Goal: Task Accomplishment & Management: Use online tool/utility

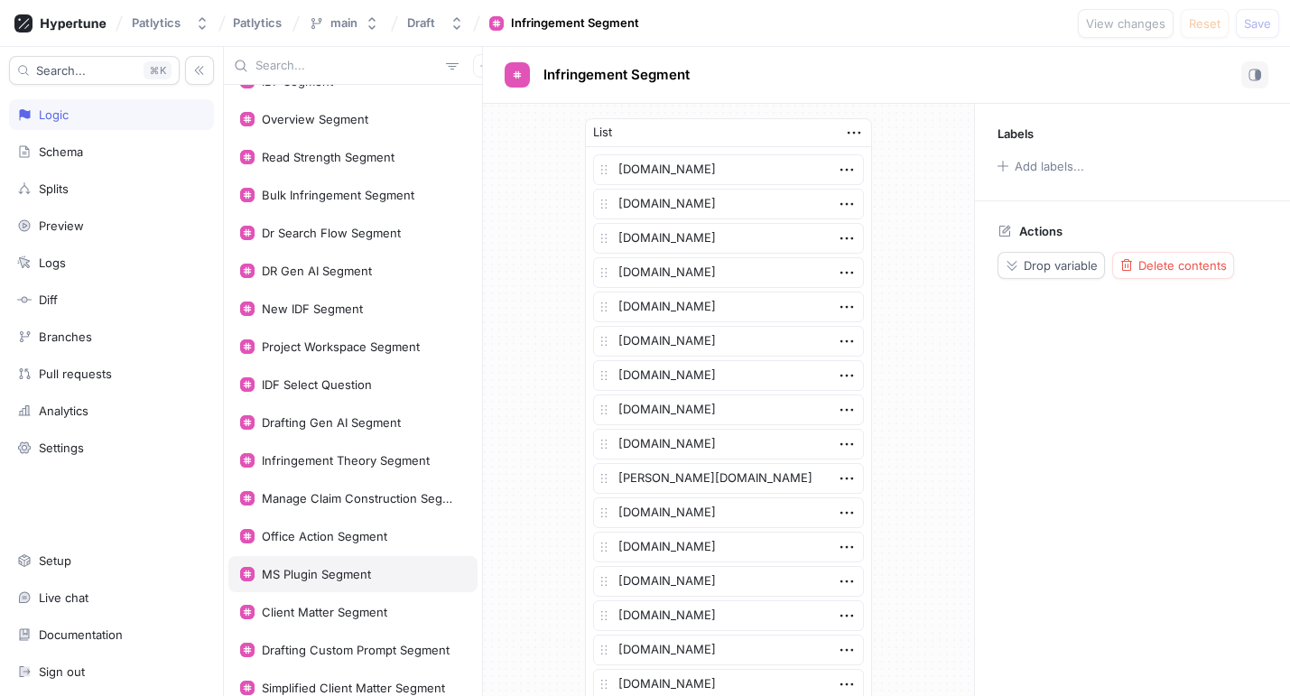
scroll to position [330, 0]
click at [331, 525] on div "Office Action Segment" at bounding box center [352, 535] width 249 height 36
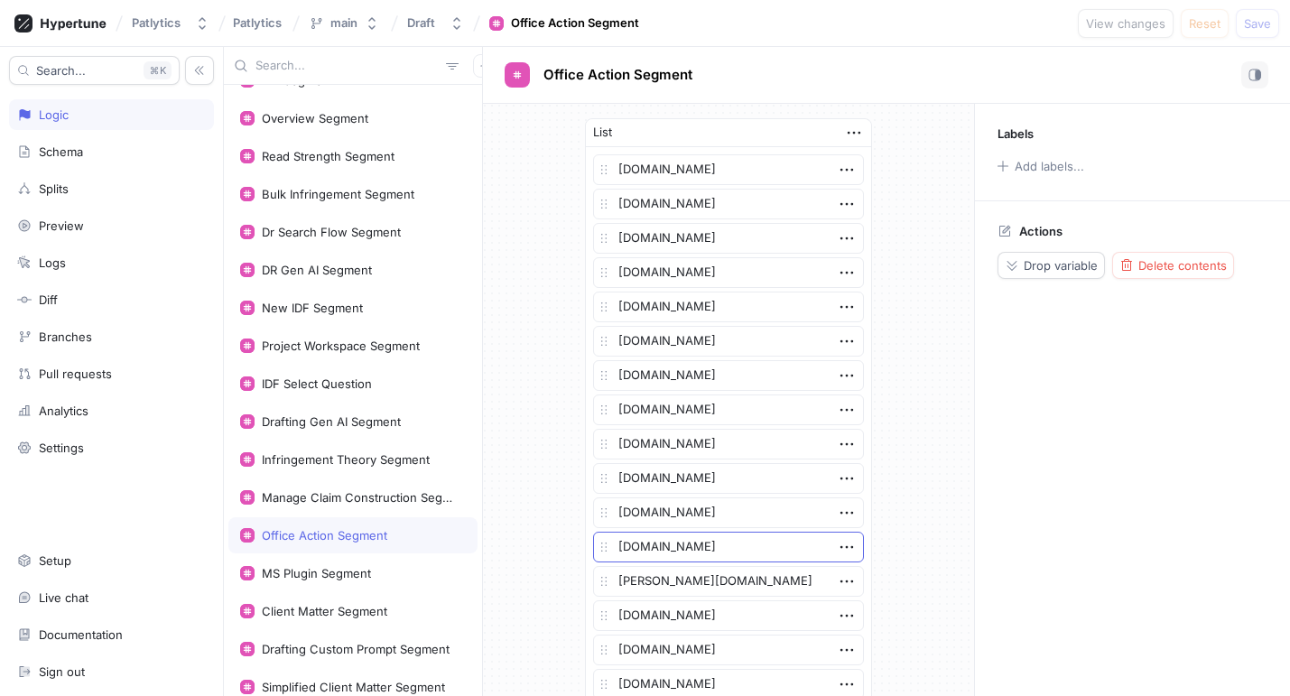
scroll to position [646, 0]
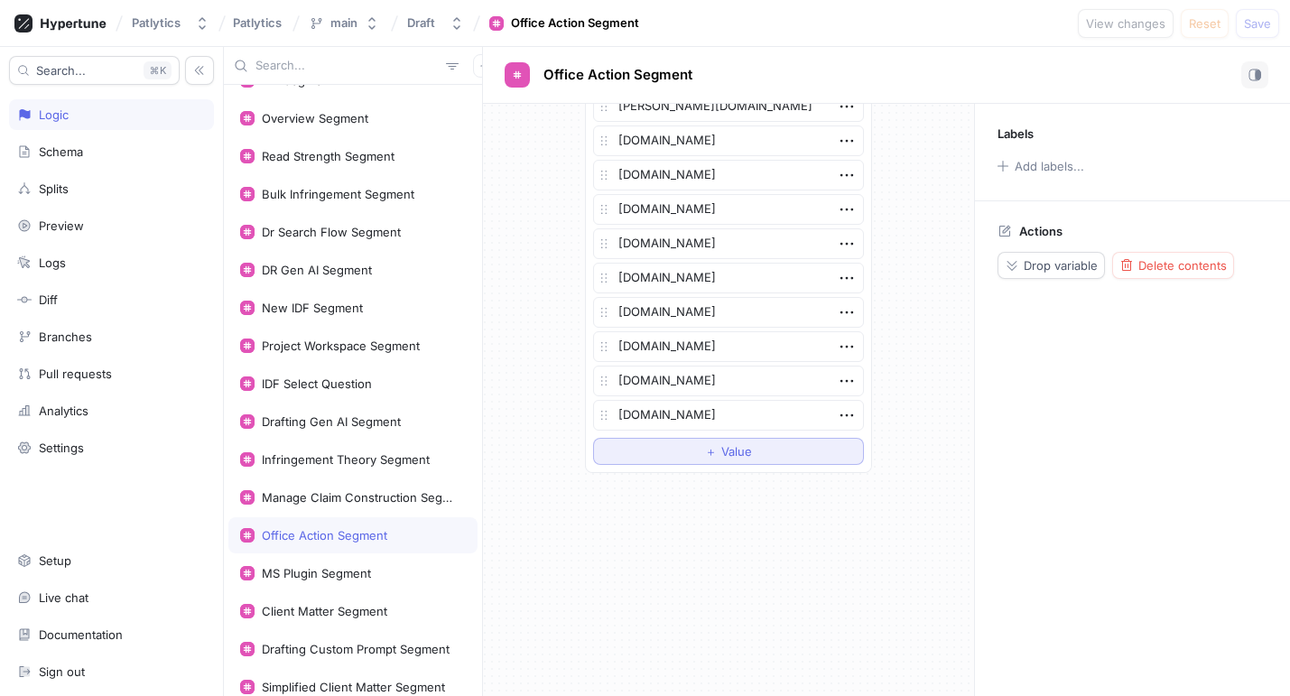
click at [661, 452] on button "＋ Value" at bounding box center [728, 451] width 271 height 27
type textarea "x"
type textarea "b"
type textarea "x"
type textarea "bas"
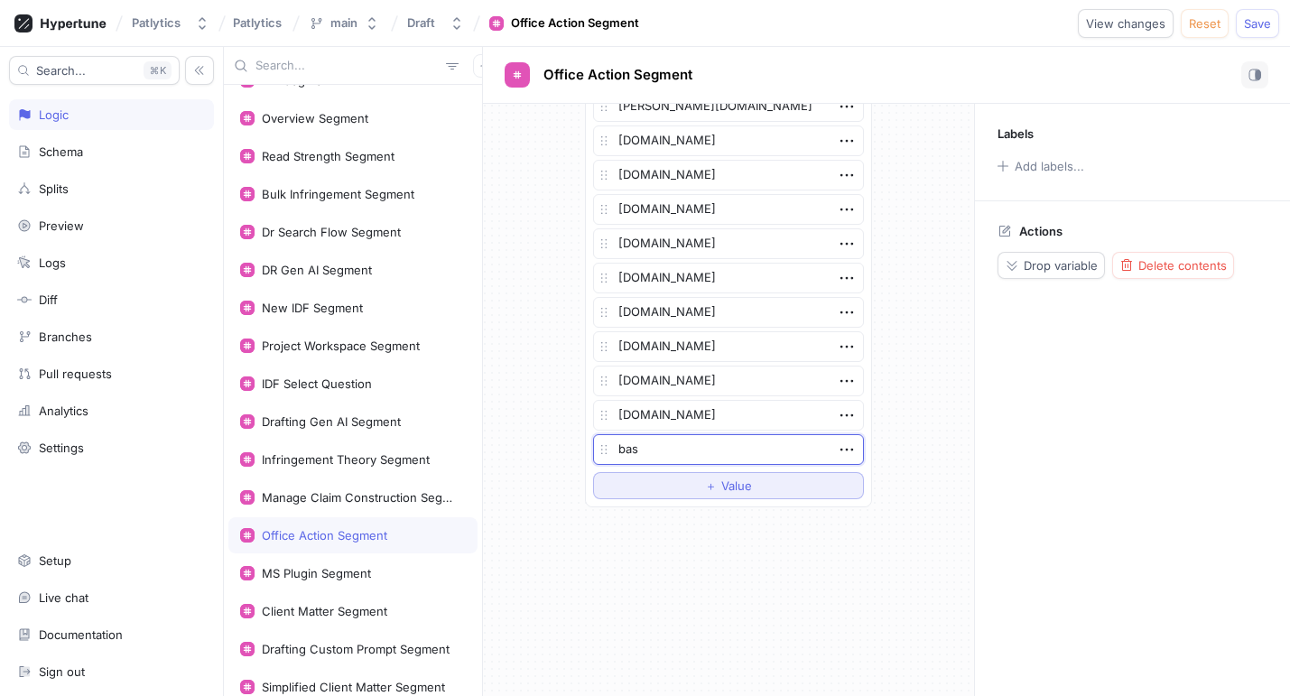
type textarea "x"
type textarea "basf"
type textarea "x"
type textarea "basf,"
type textarea "x"
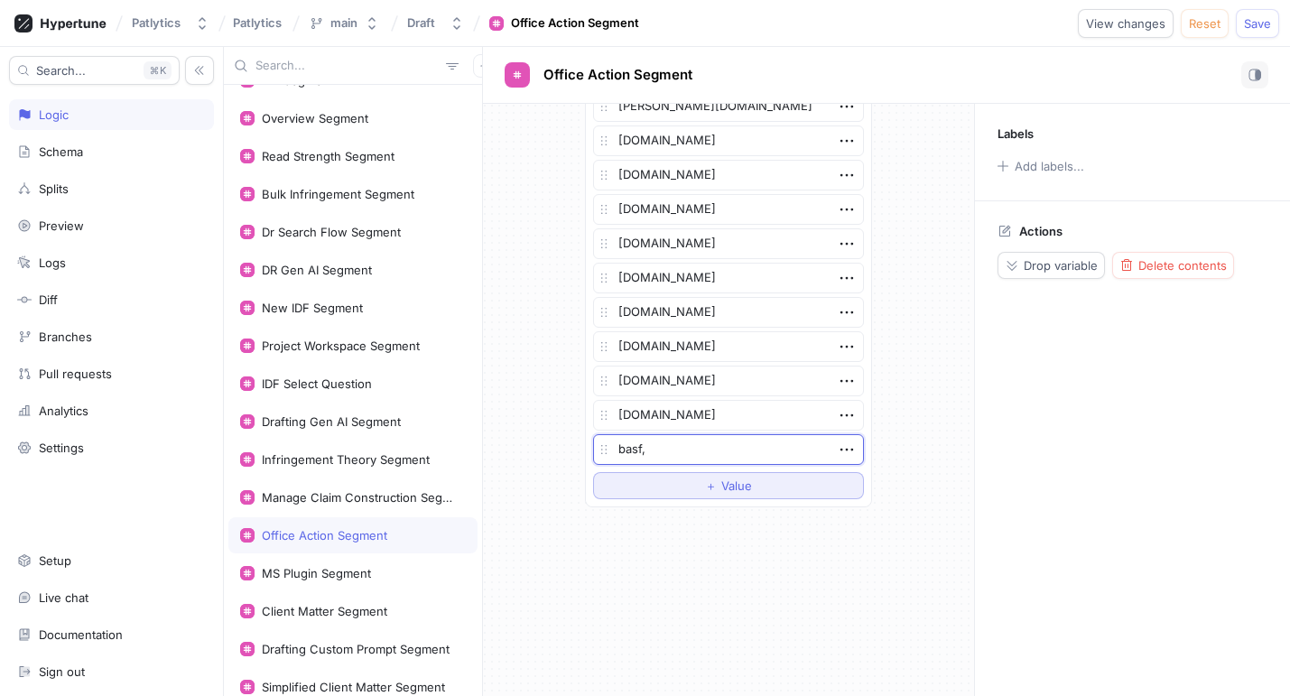
type textarea "basf,c"
type textarea "x"
type textarea "basf,co"
type textarea "x"
type textarea "basf,com"
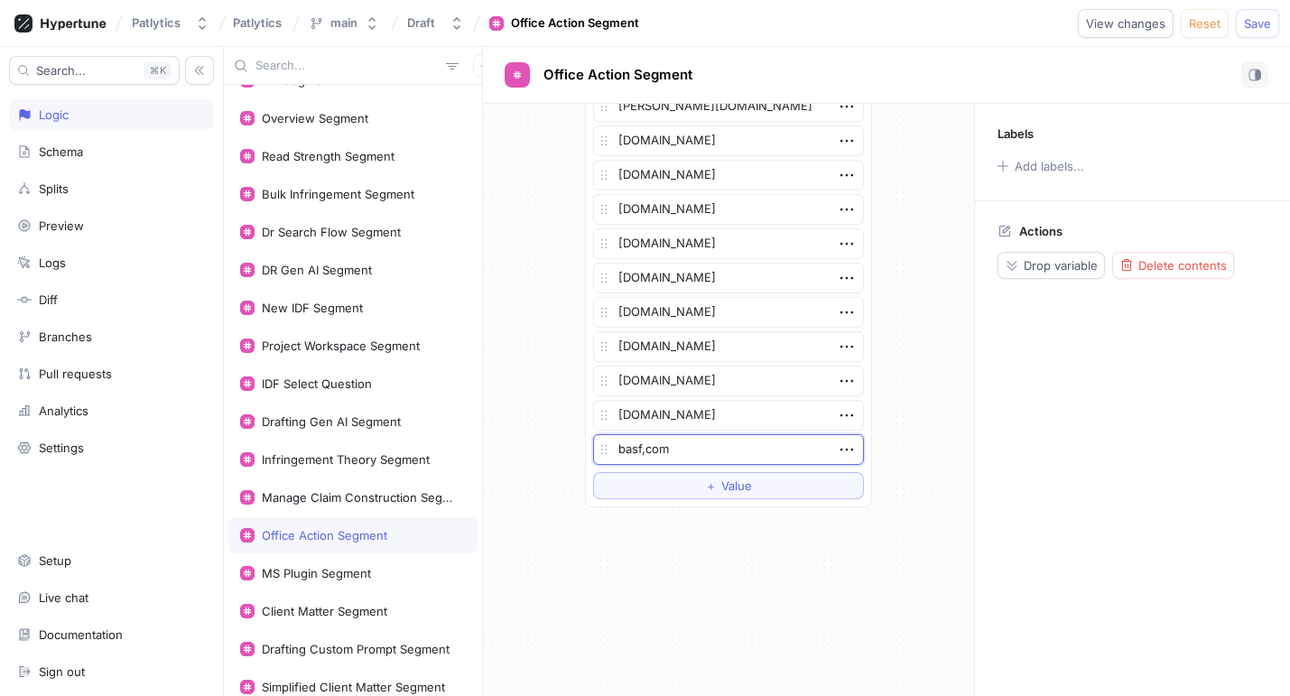
type textarea "x"
type textarea "basf,co"
type textarea "x"
type textarea "basf,c"
type textarea "x"
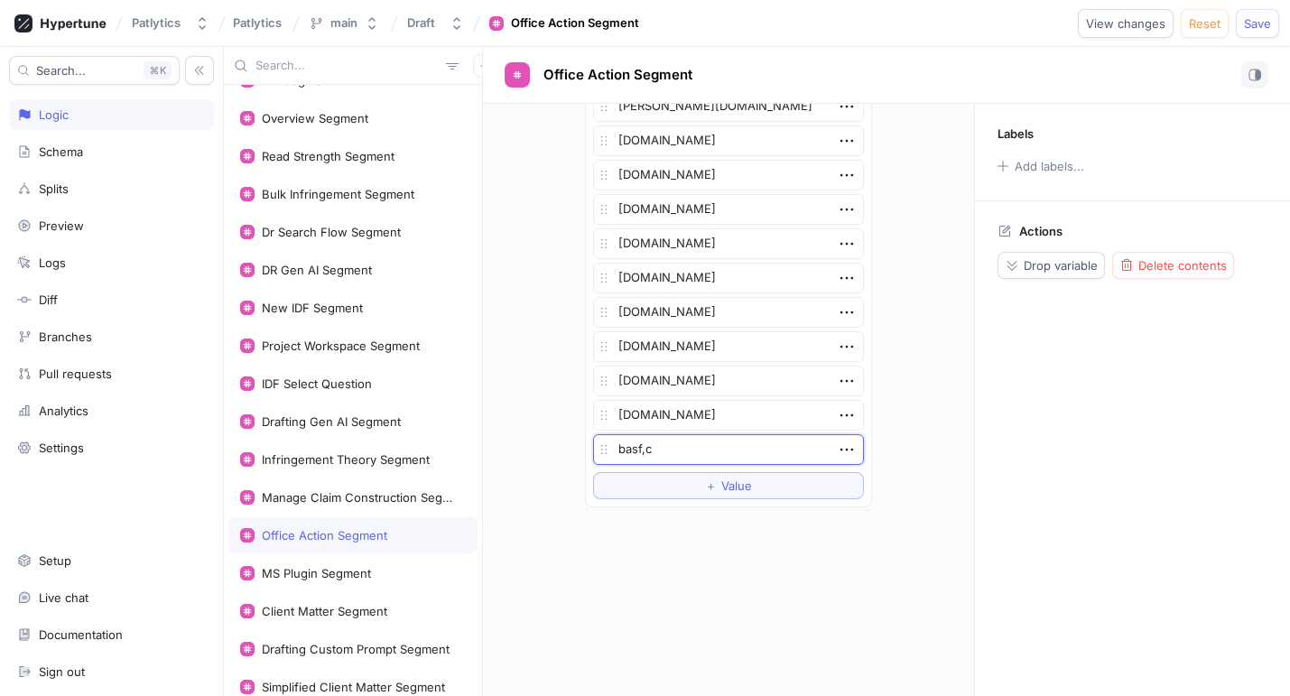
type textarea "basf,"
type textarea "x"
type textarea "basf"
type textarea "x"
type textarea "basf."
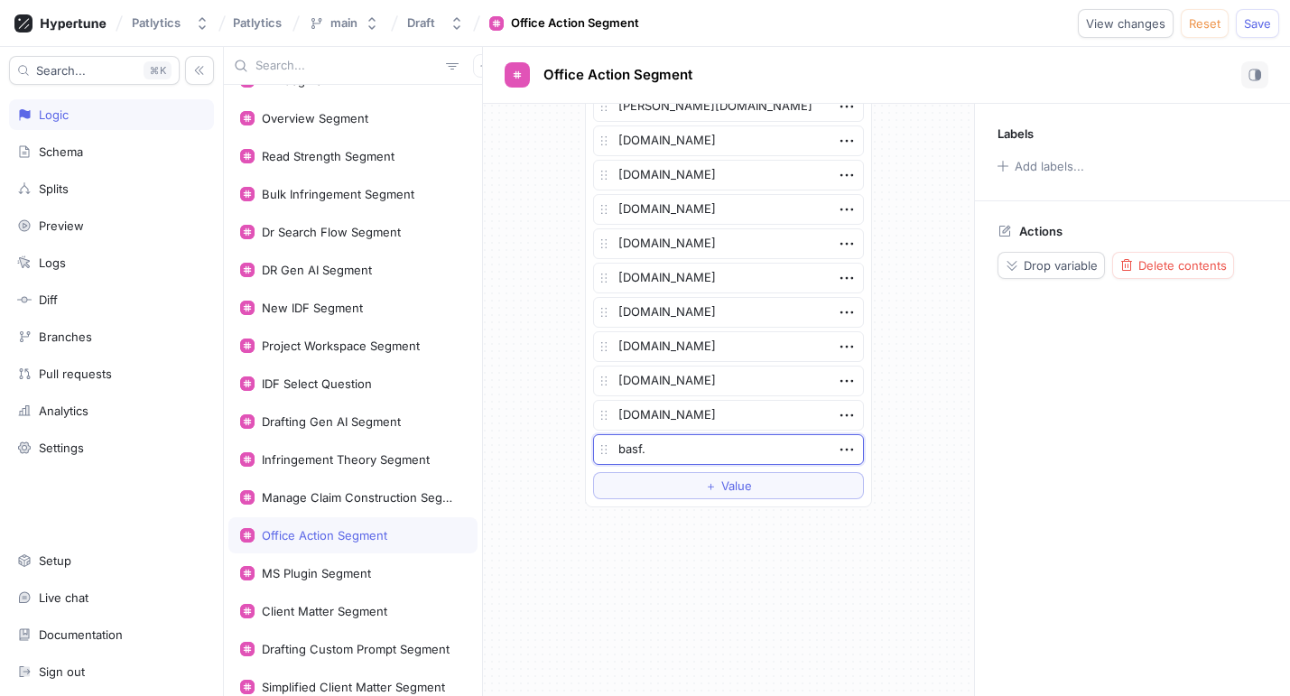
type textarea "x"
type textarea "basf.c"
type textarea "x"
type textarea "[DOMAIN_NAME]"
type textarea "x"
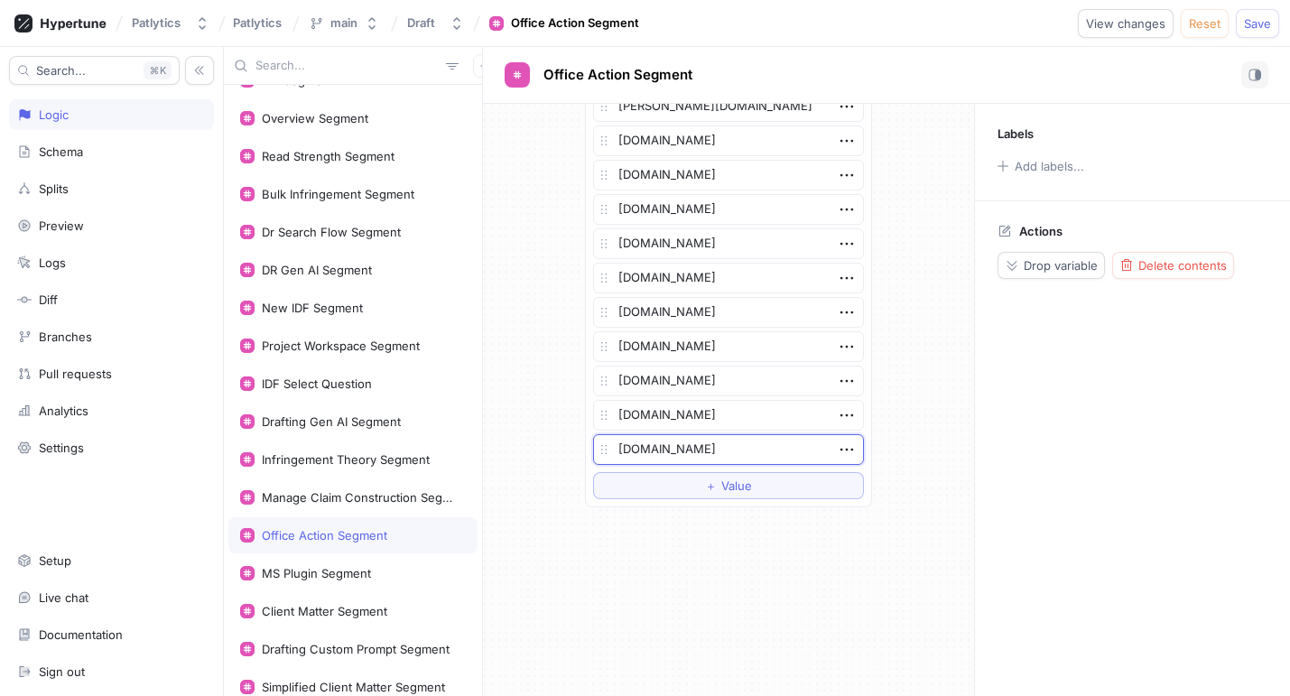
type textarea "[DOMAIN_NAME]"
click at [632, 603] on div "List patlytics.com fpapatents.com otc.utexas.edu austin.utexas.edu discoveries.…" at bounding box center [728, 400] width 491 height 592
click at [1256, 26] on span "Save" at bounding box center [1257, 23] width 27 height 11
click at [617, 564] on div "List patlytics.com fpapatents.com otc.utexas.edu austin.utexas.edu discoveries.…" at bounding box center [728, 400] width 491 height 592
type textarea "x"
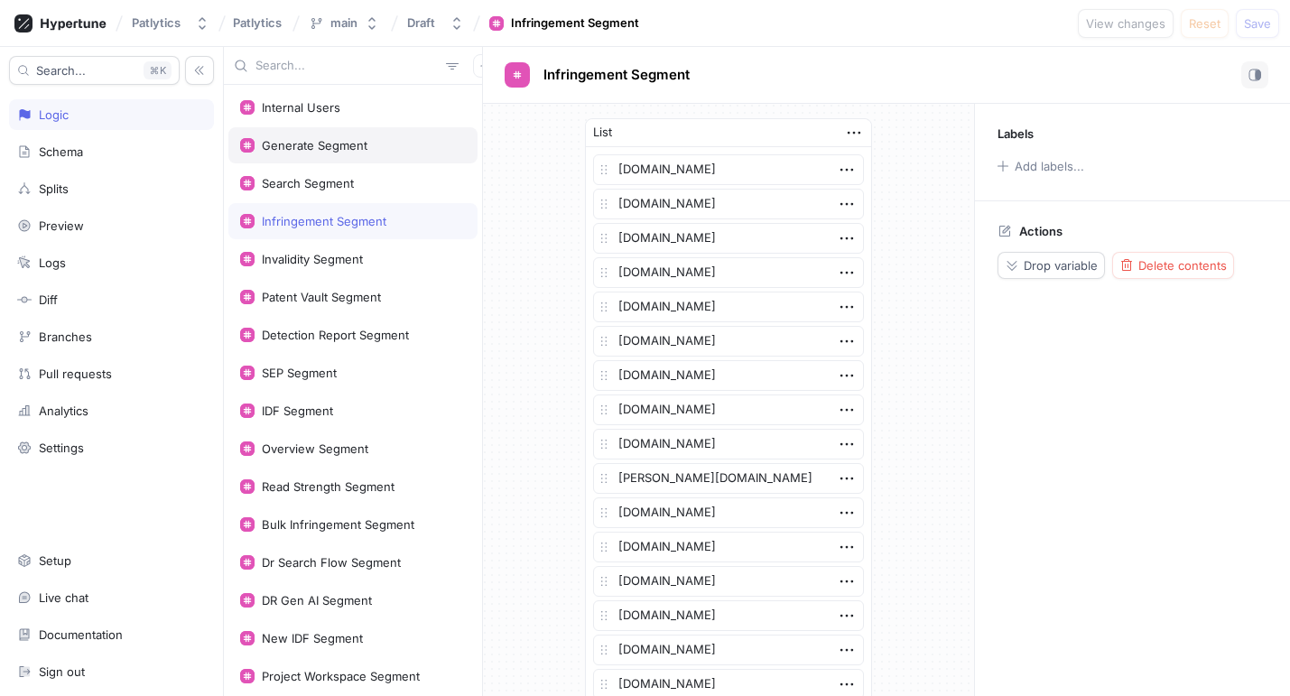
click at [358, 135] on div "Generate Segment" at bounding box center [352, 145] width 249 height 36
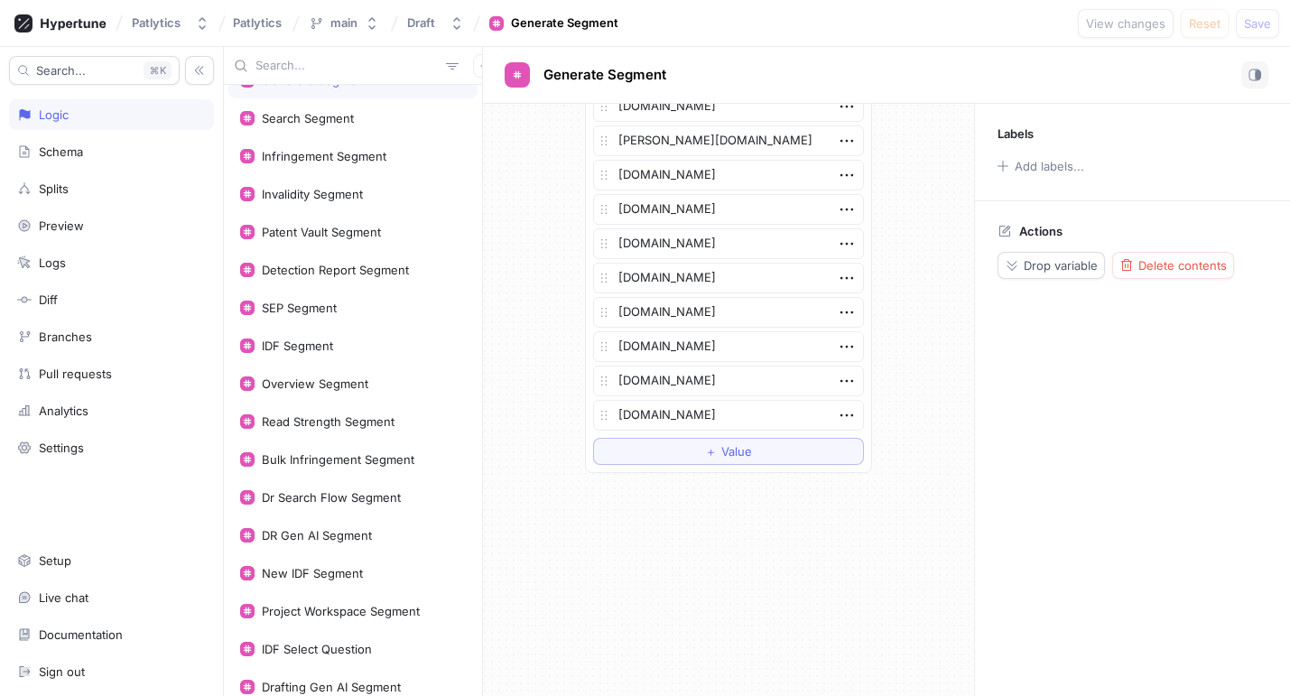
scroll to position [172, 0]
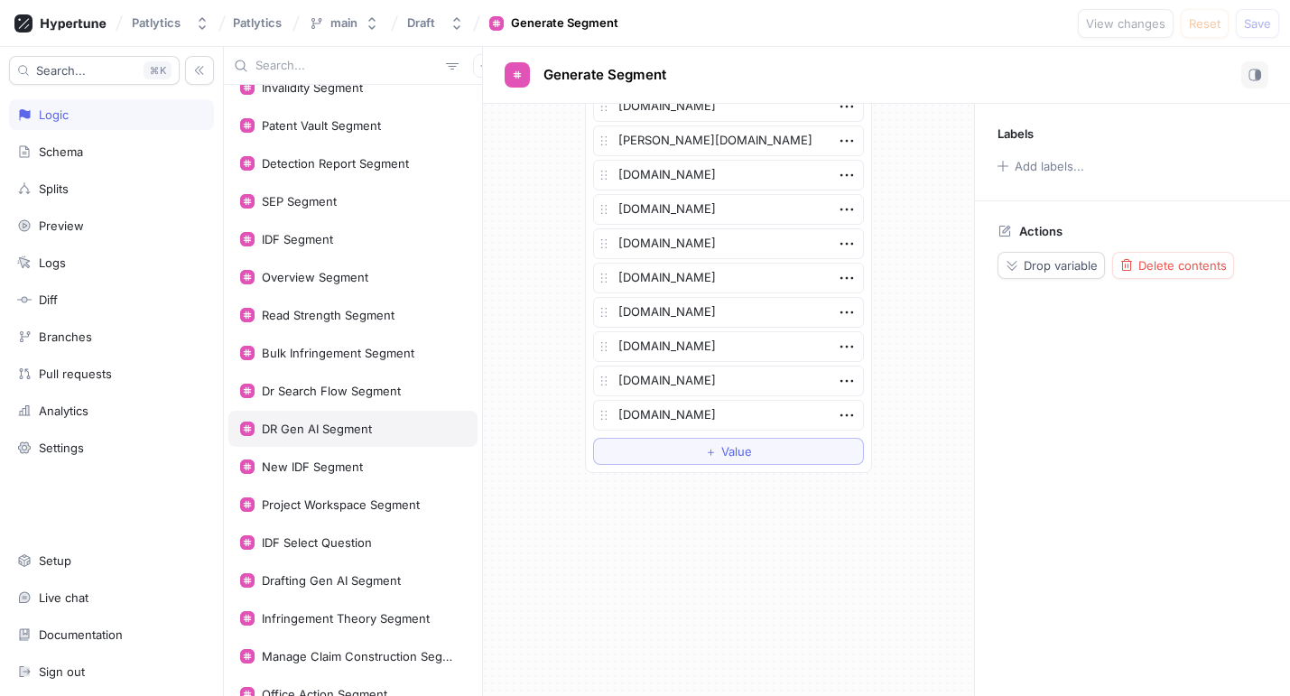
click at [308, 431] on div "DR Gen AI Segment" at bounding box center [317, 429] width 110 height 14
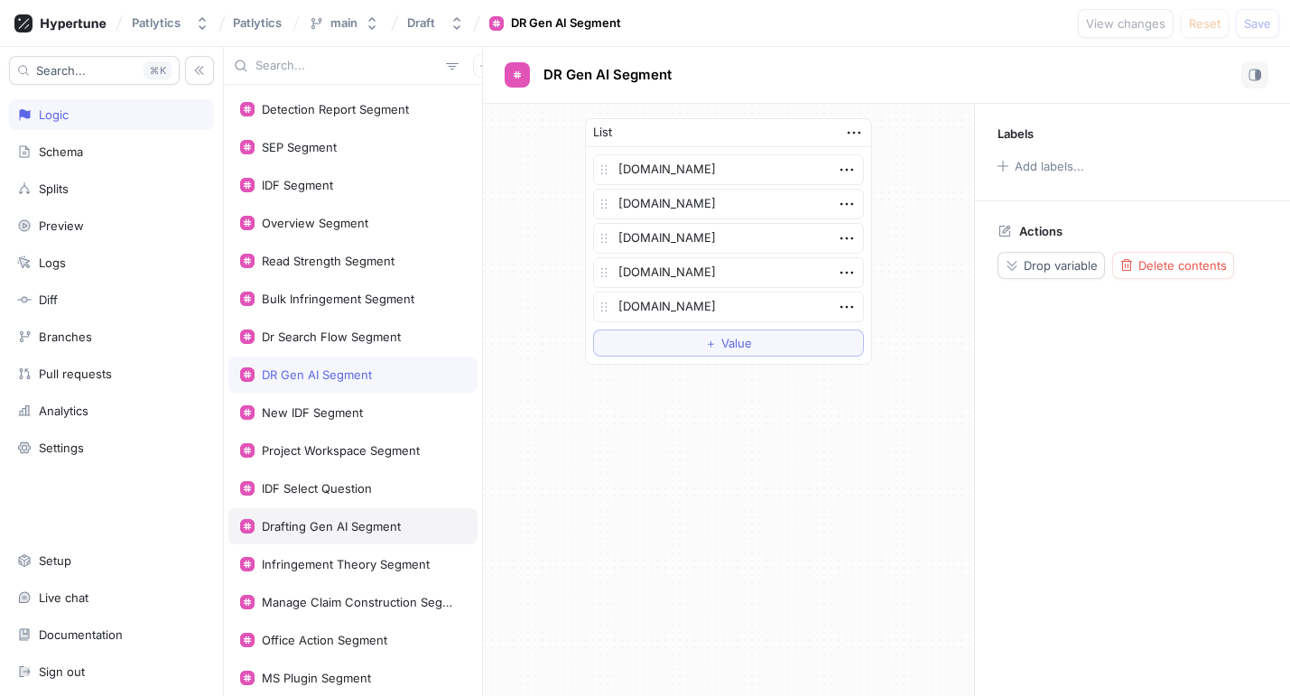
scroll to position [237, 0]
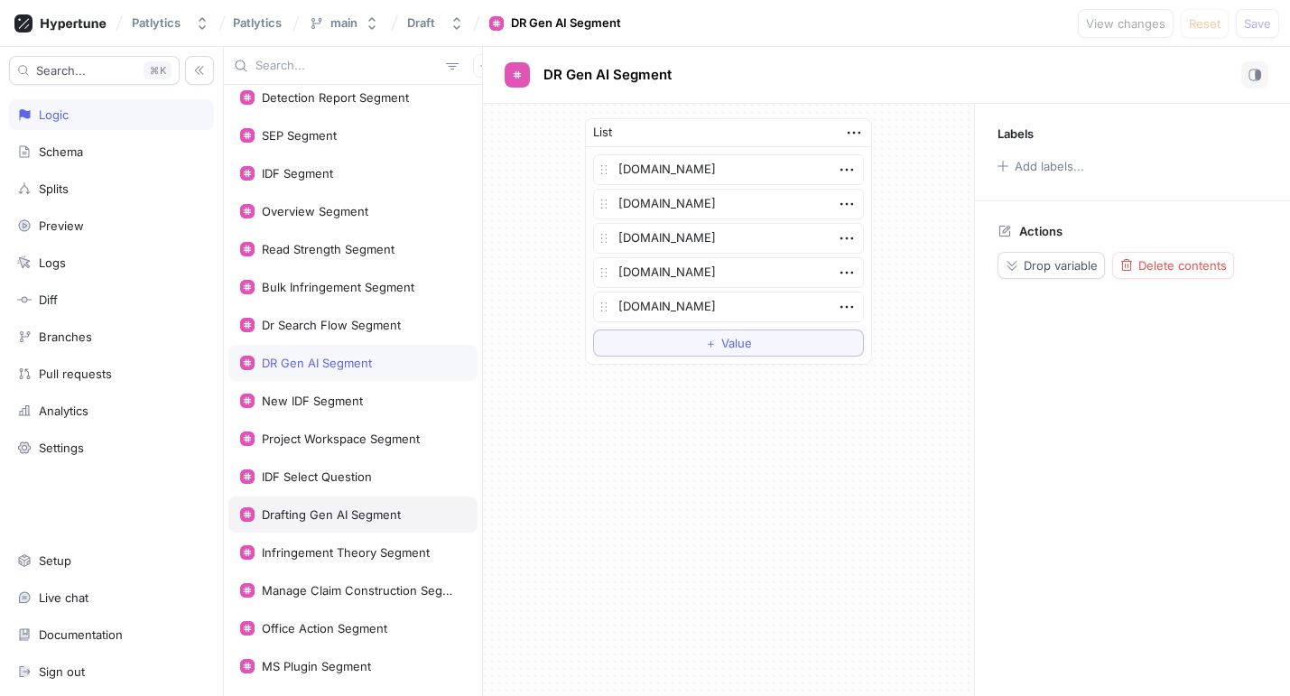
click at [335, 514] on div "Drafting Gen AI Segment" at bounding box center [331, 514] width 139 height 14
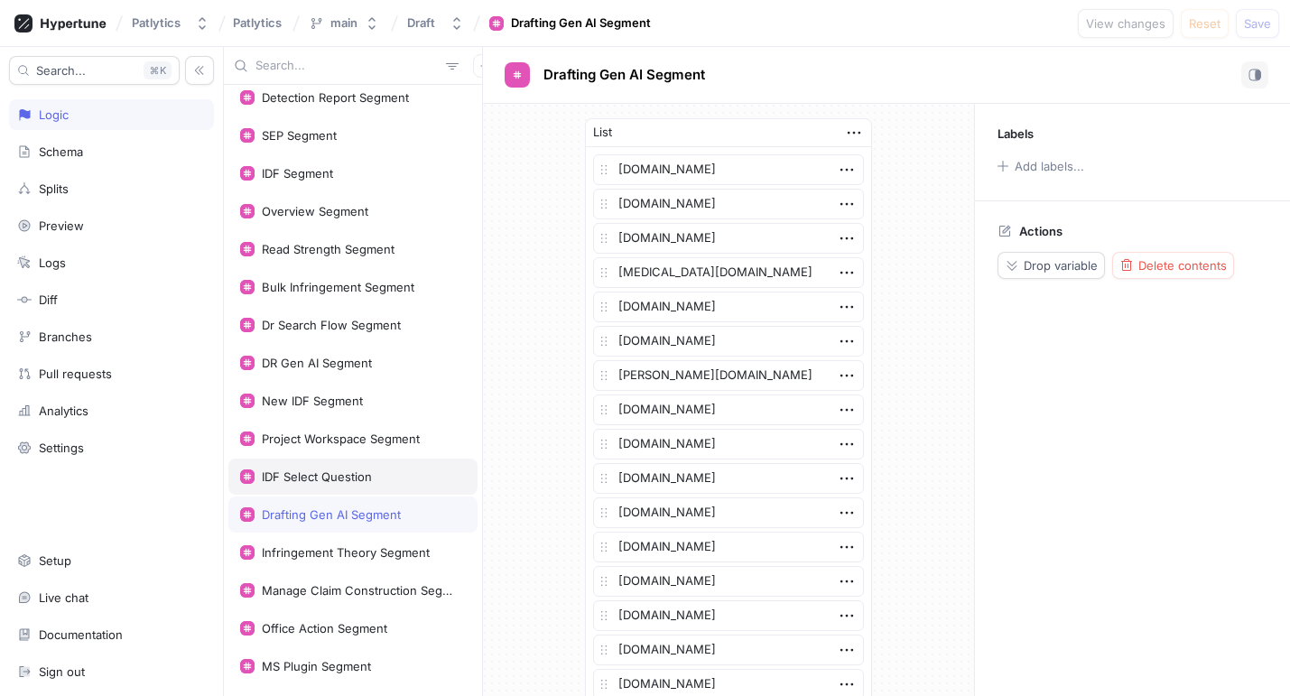
click at [329, 472] on div "IDF Select Question" at bounding box center [317, 476] width 110 height 14
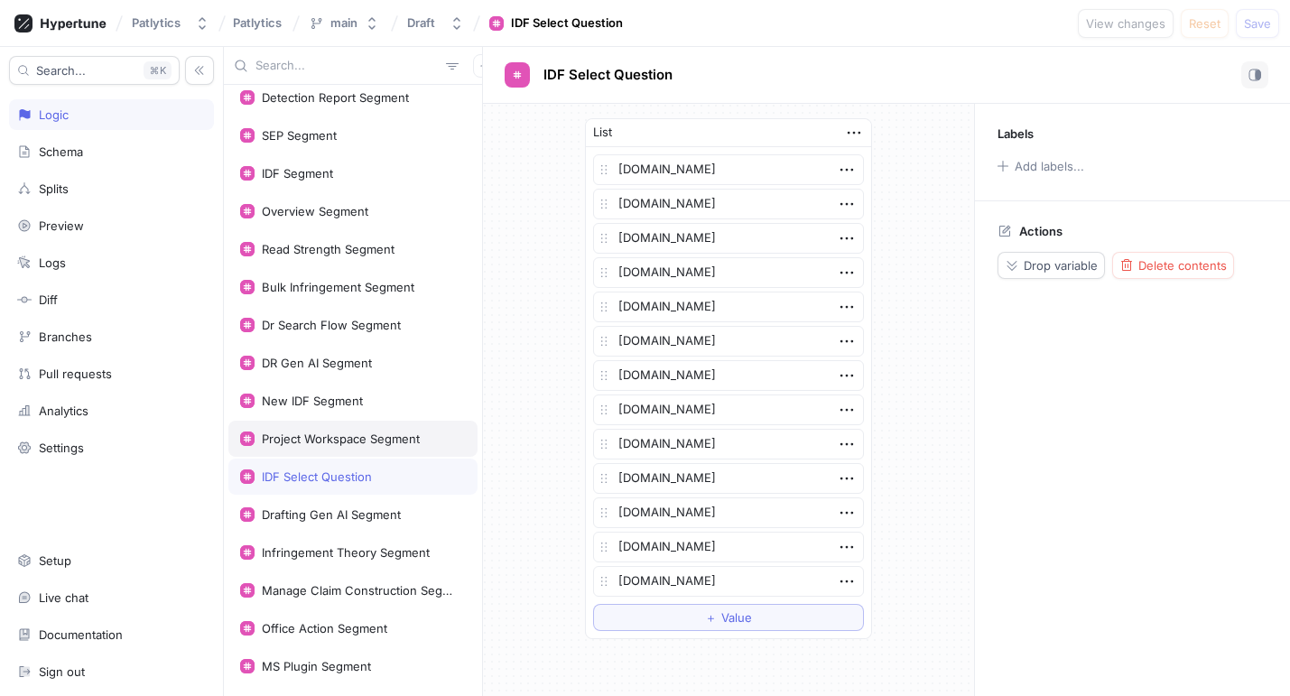
click at [329, 431] on div "Project Workspace Segment" at bounding box center [352, 439] width 249 height 36
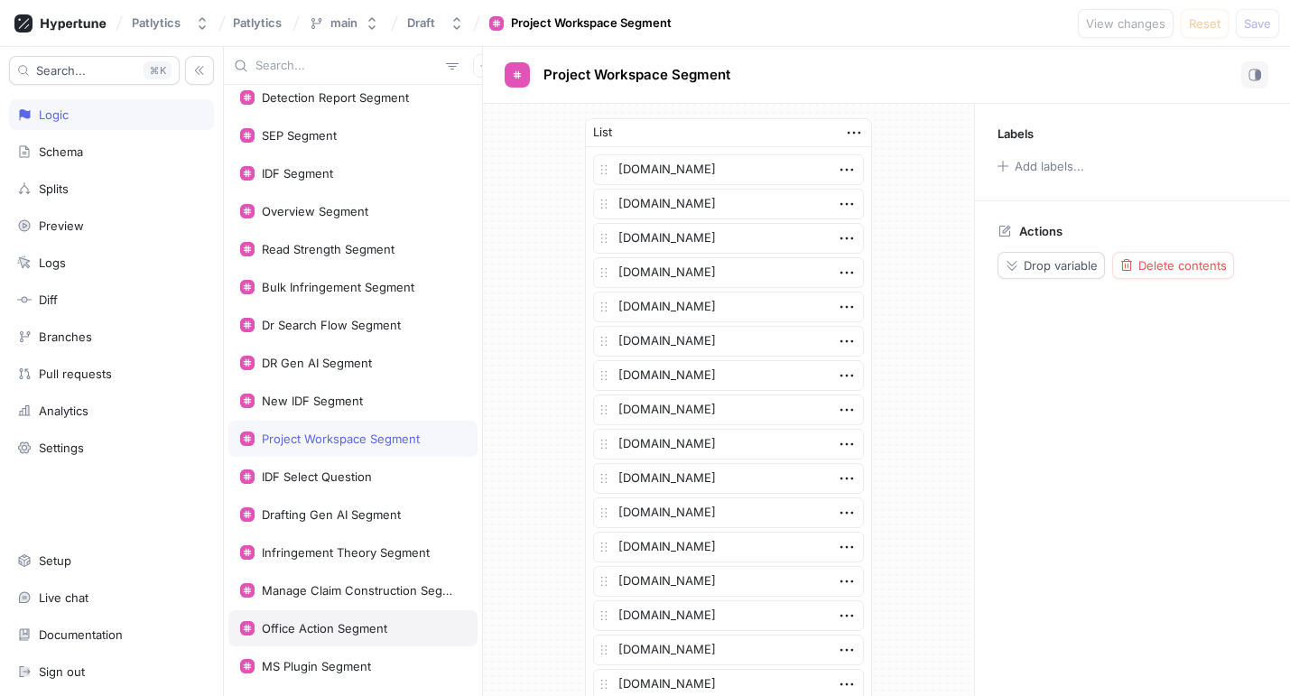
click at [385, 634] on div "Office Action Segment" at bounding box center [324, 628] width 125 height 14
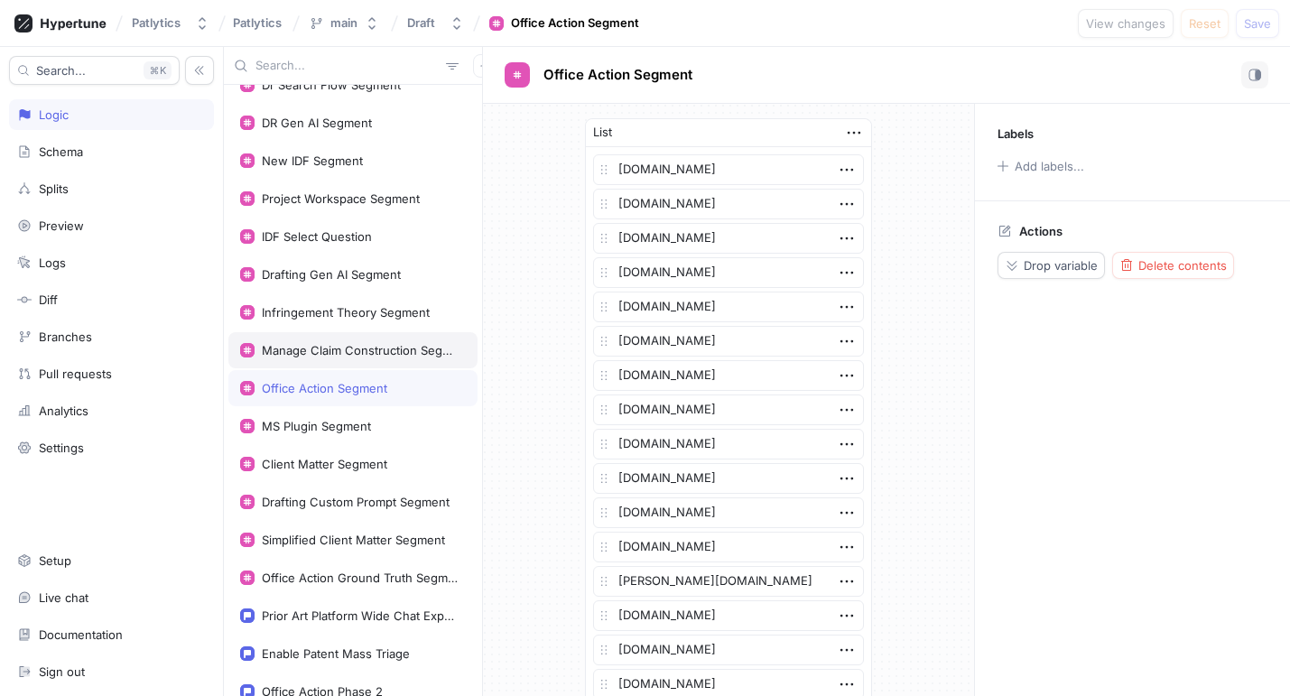
scroll to position [543, 0]
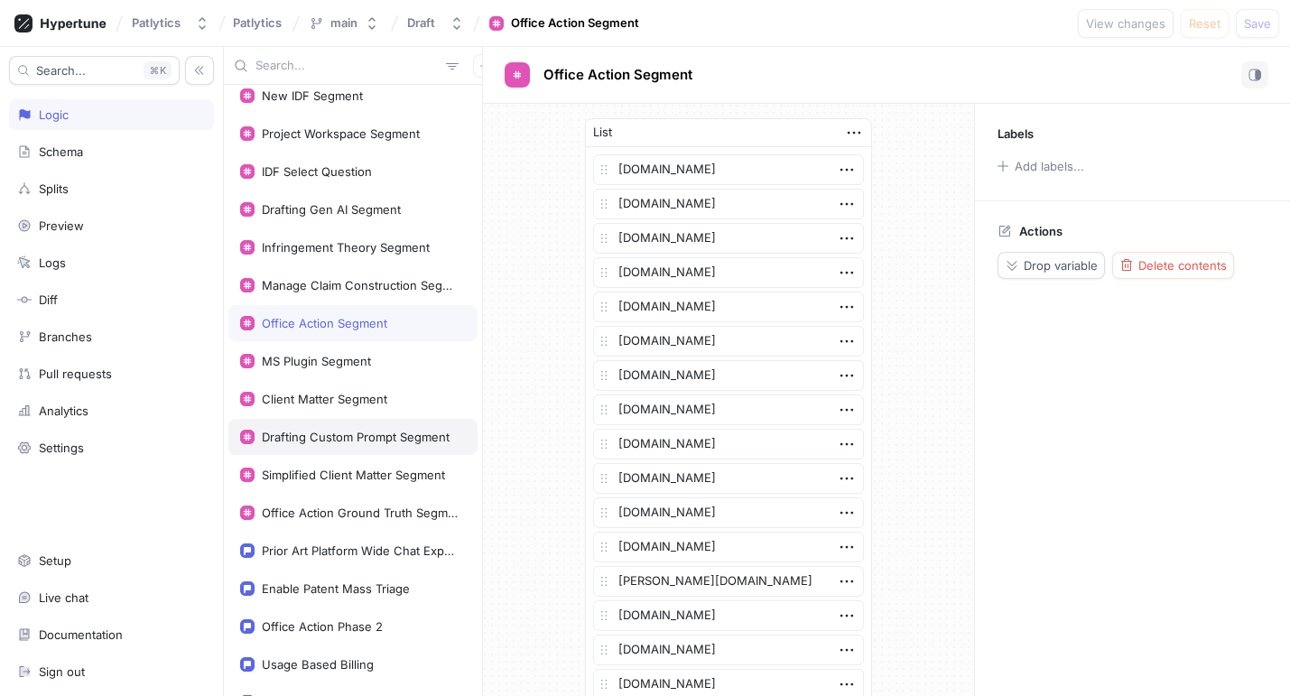
click at [339, 426] on div "Drafting Custom Prompt Segment" at bounding box center [352, 437] width 249 height 36
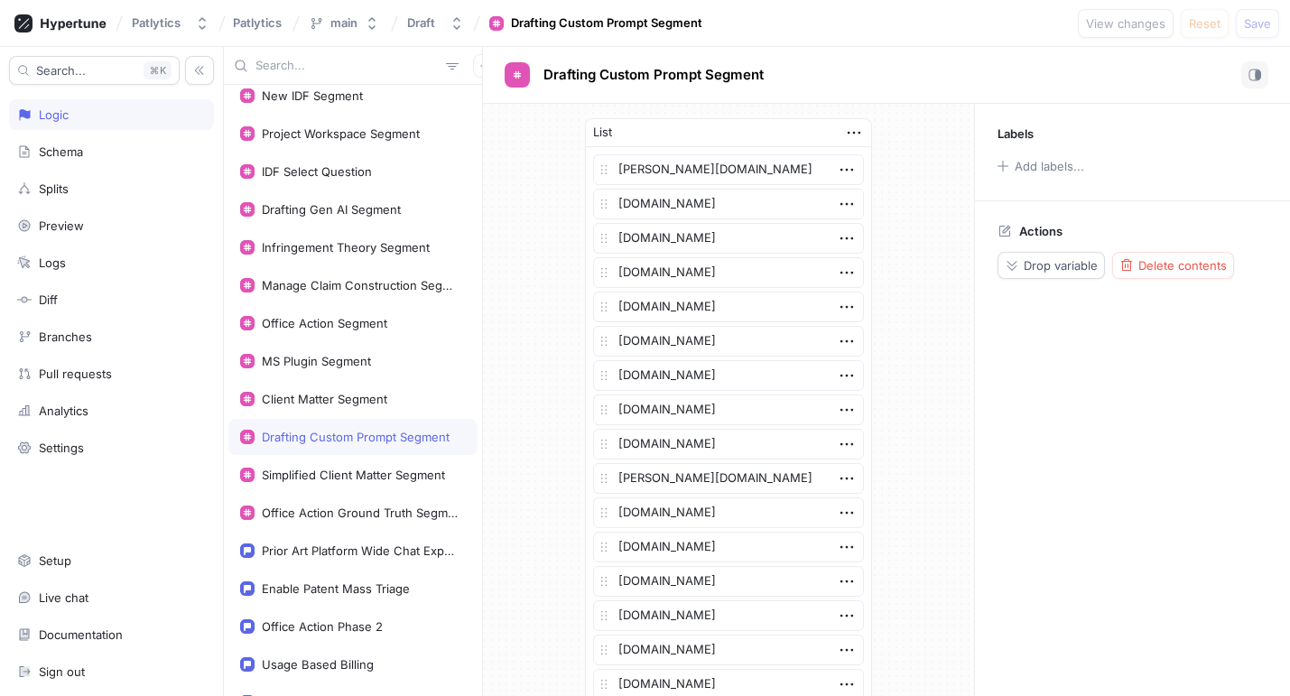
scroll to position [543, 0]
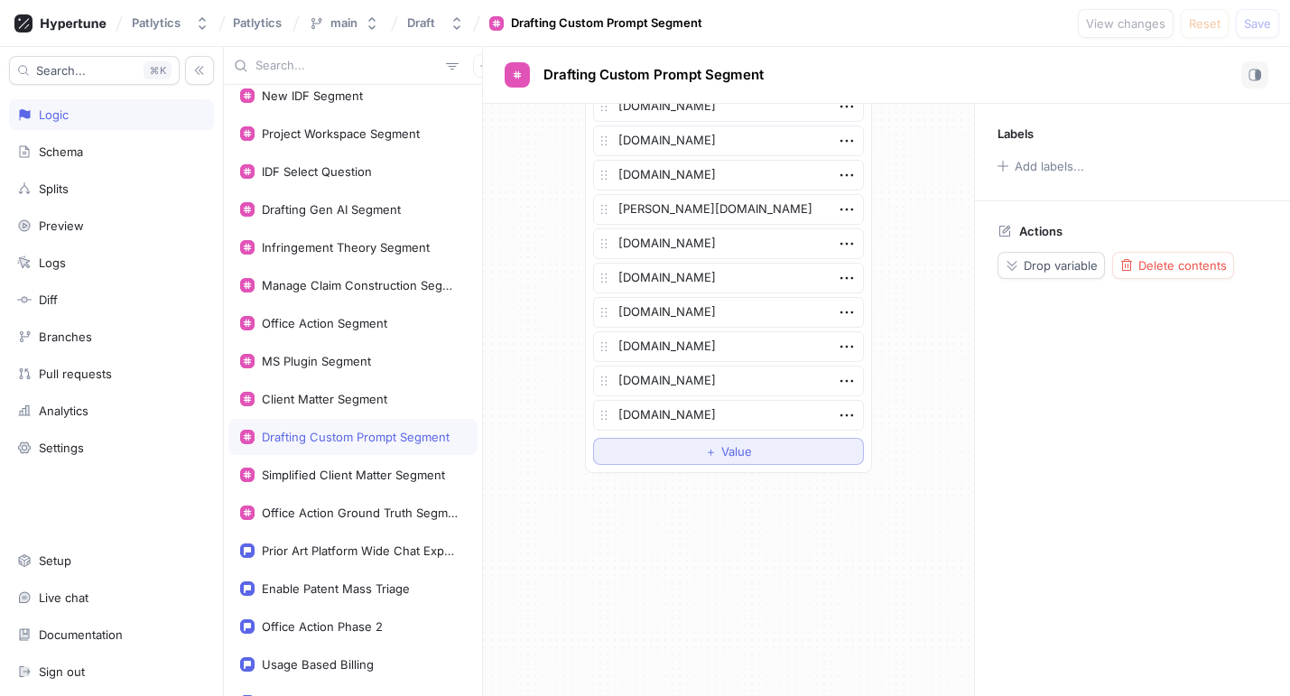
click at [663, 458] on button "＋ Value" at bounding box center [728, 451] width 271 height 27
type textarea "x"
type textarea "bs"
type textarea "x"
type textarea "bsaf"
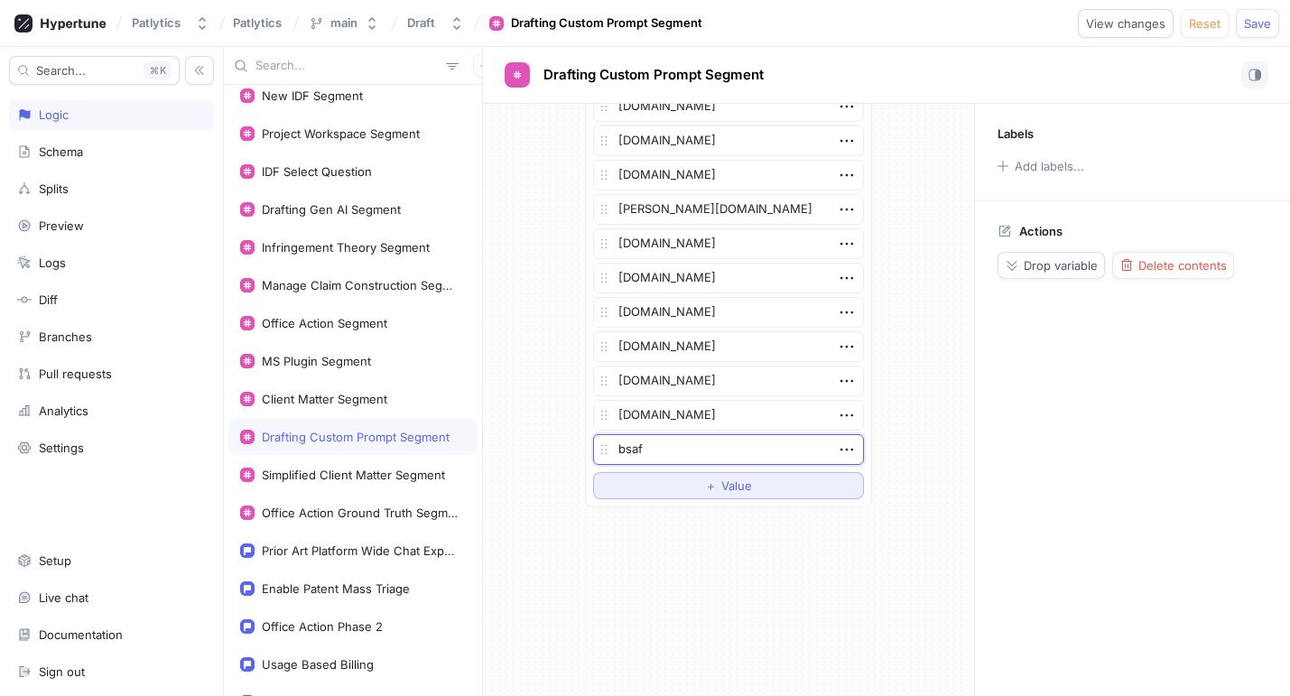
type textarea "x"
type textarea "bsaf."
type textarea "x"
type textarea "bsaf.c"
type textarea "x"
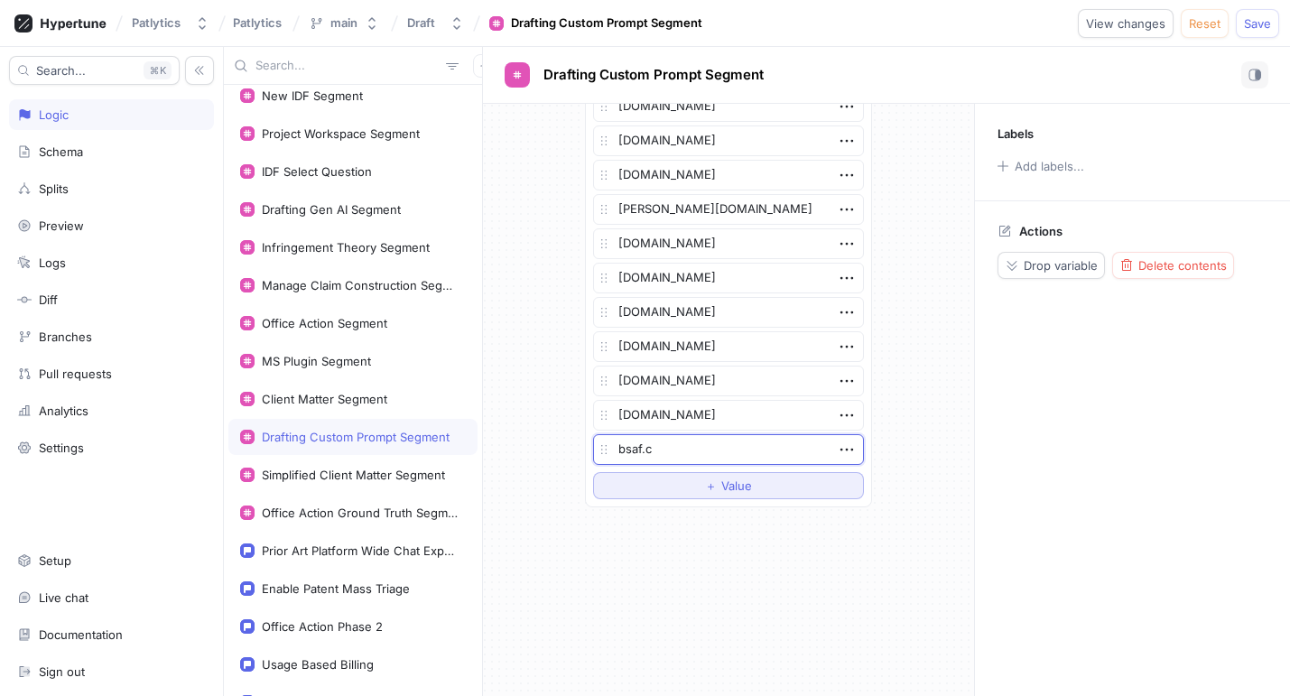
type textarea "bsaf."
type textarea "x"
type textarea "bsaf"
type textarea "x"
type textarea "bsa"
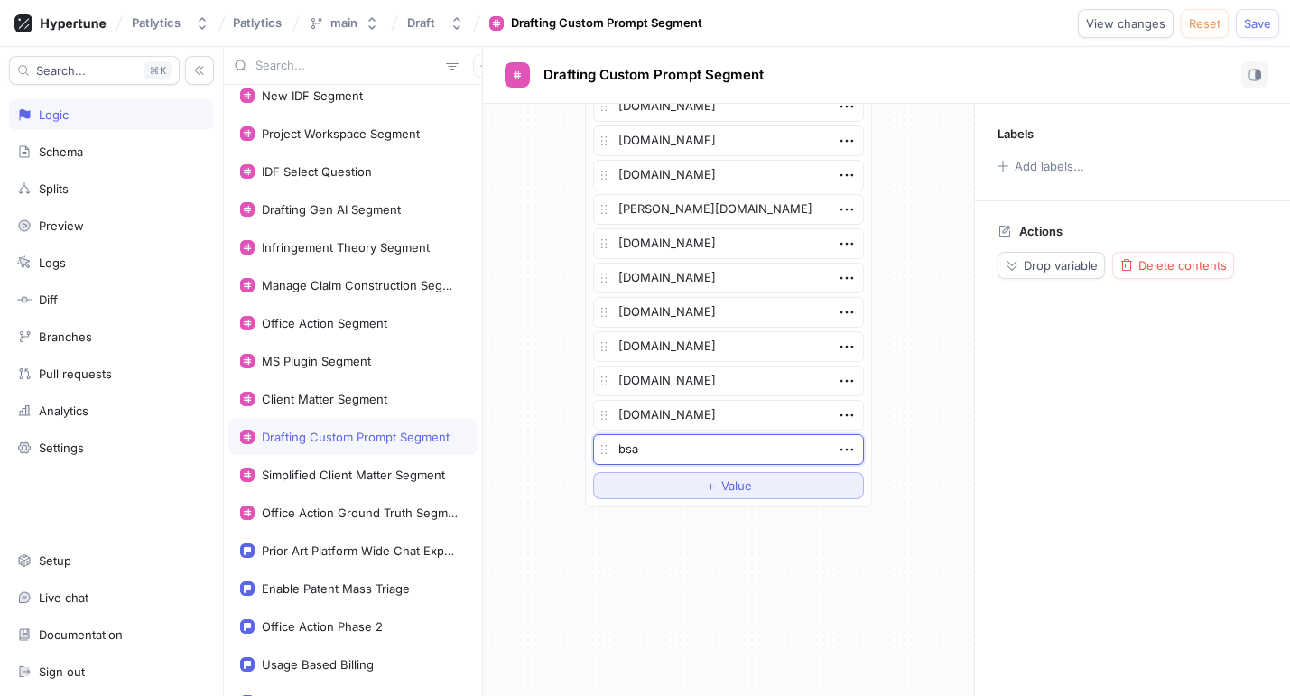
type textarea "x"
type textarea "bsa"
type textarea "x"
type textarea "bs"
type textarea "x"
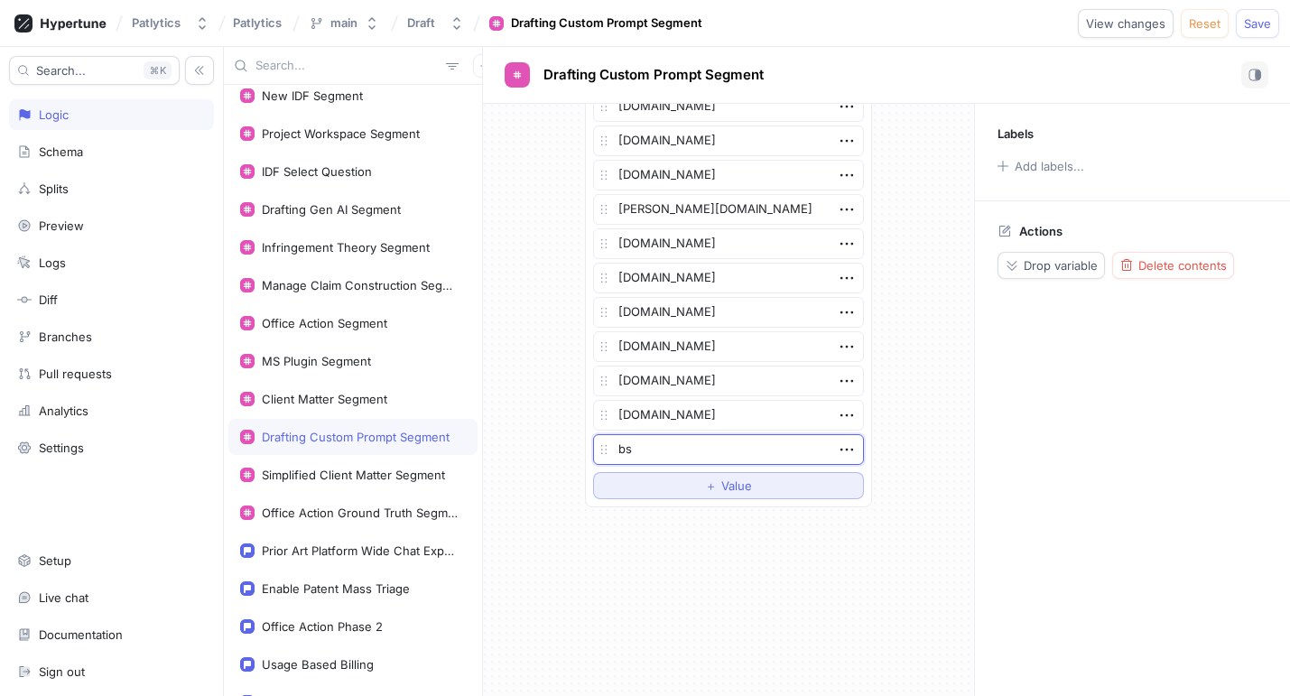
type textarea "b"
type textarea "x"
type textarea "ba"
type textarea "x"
type textarea "bas"
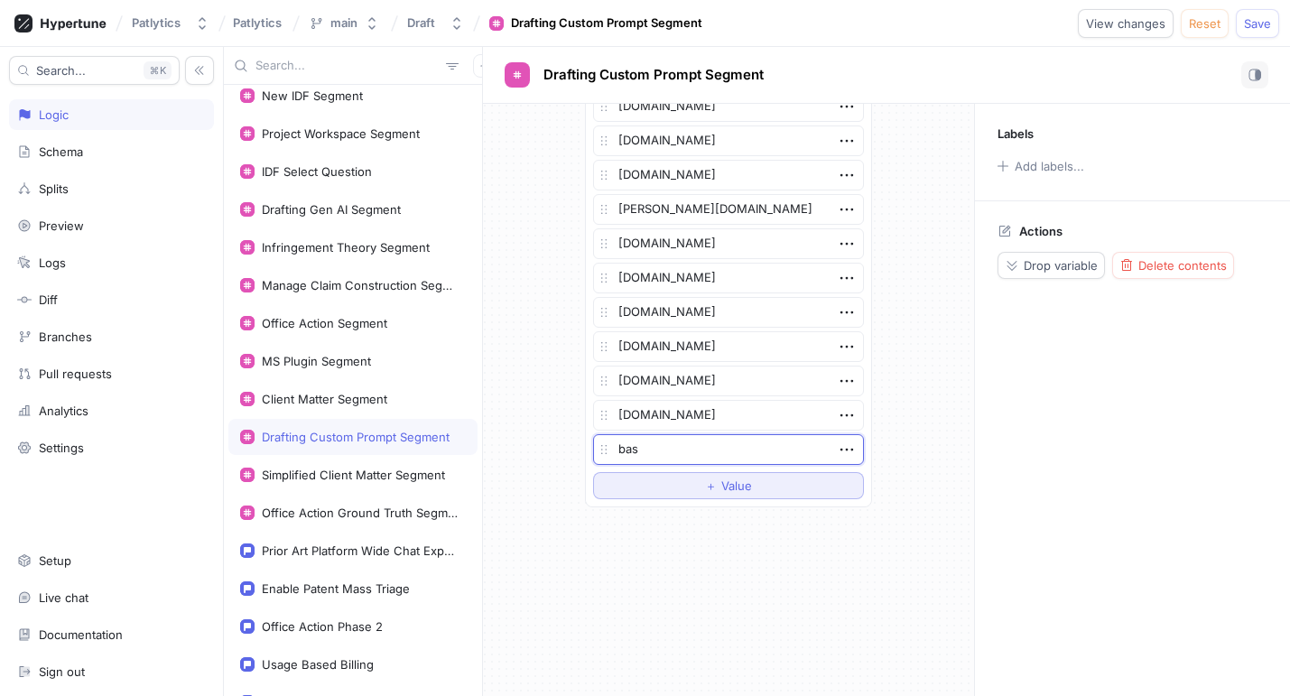
type textarea "x"
type textarea "basf"
type textarea "x"
type textarea "basf."
type textarea "x"
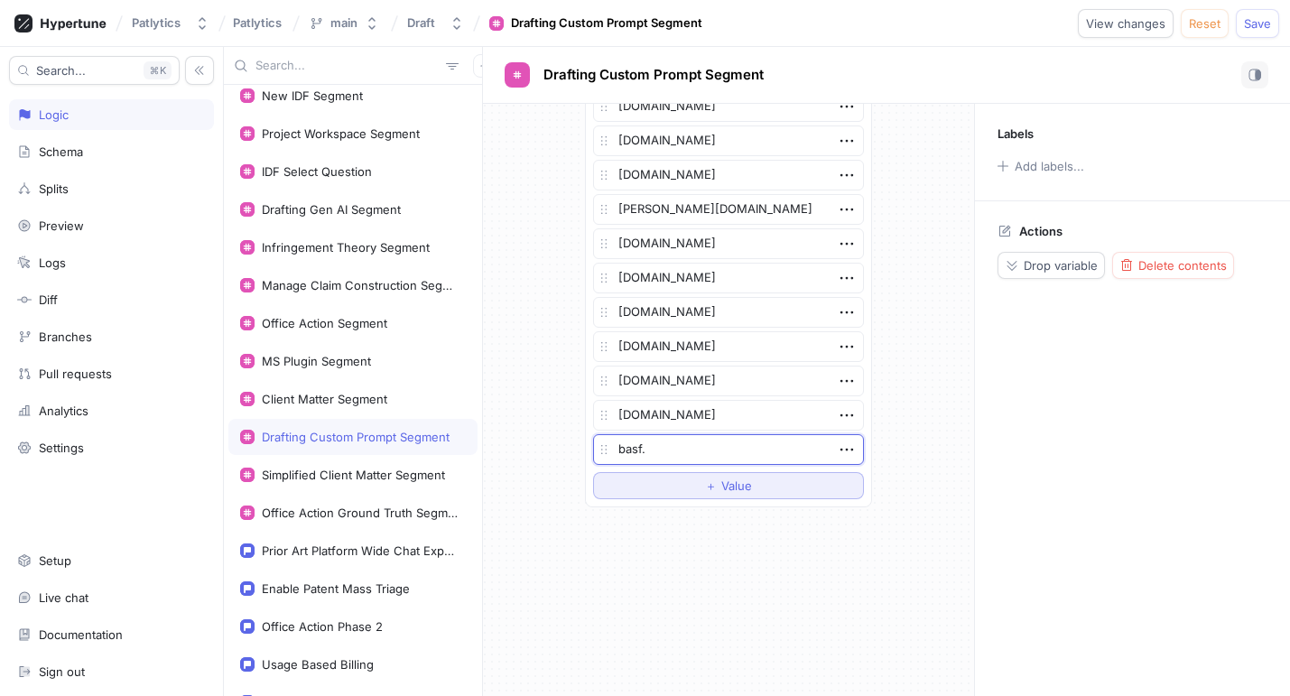
type textarea "basf.c"
type textarea "x"
type textarea "[DOMAIN_NAME]"
type textarea "x"
type textarea "[DOMAIN_NAME]"
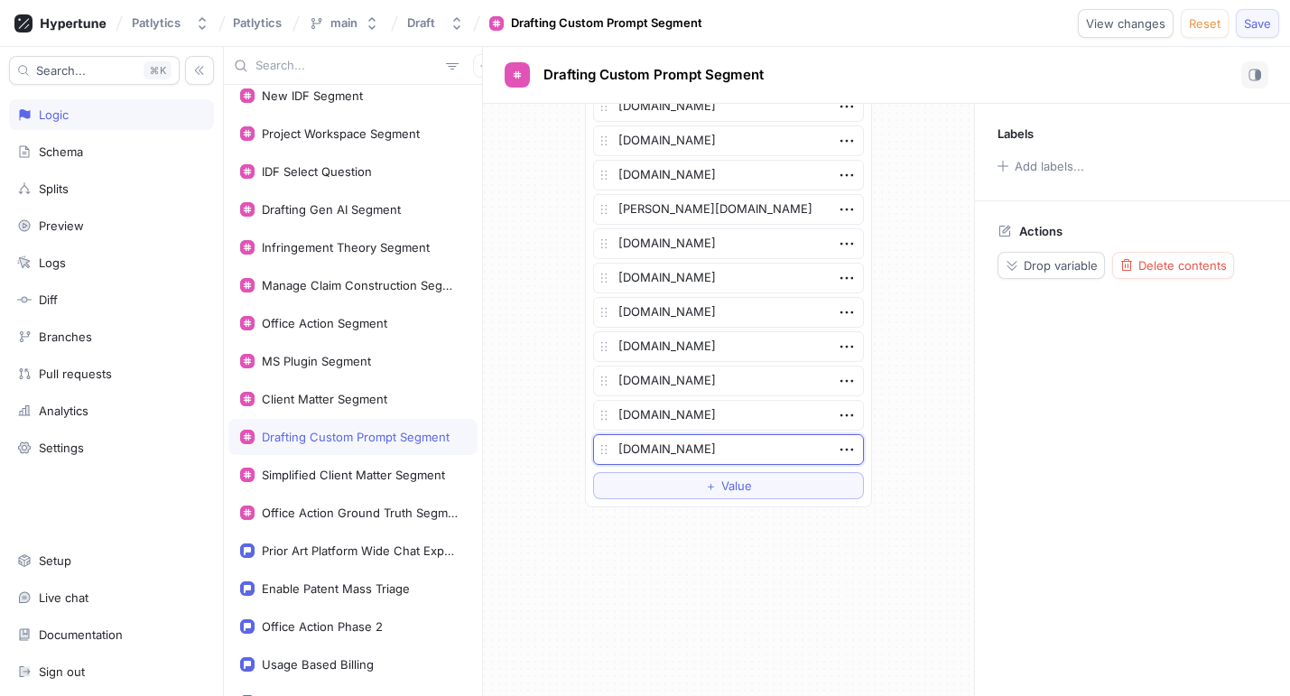
click at [1264, 18] on span "Save" at bounding box center [1257, 23] width 27 height 11
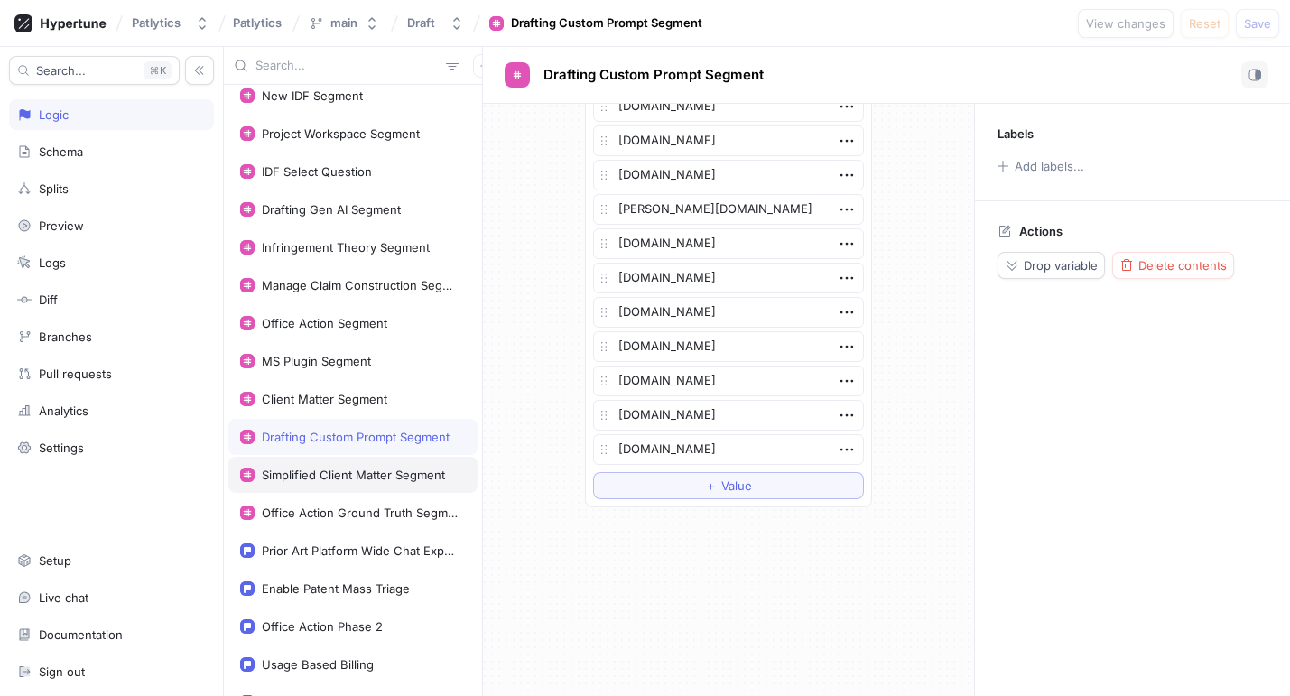
click at [340, 476] on div "Simplified Client Matter Segment" at bounding box center [353, 475] width 183 height 14
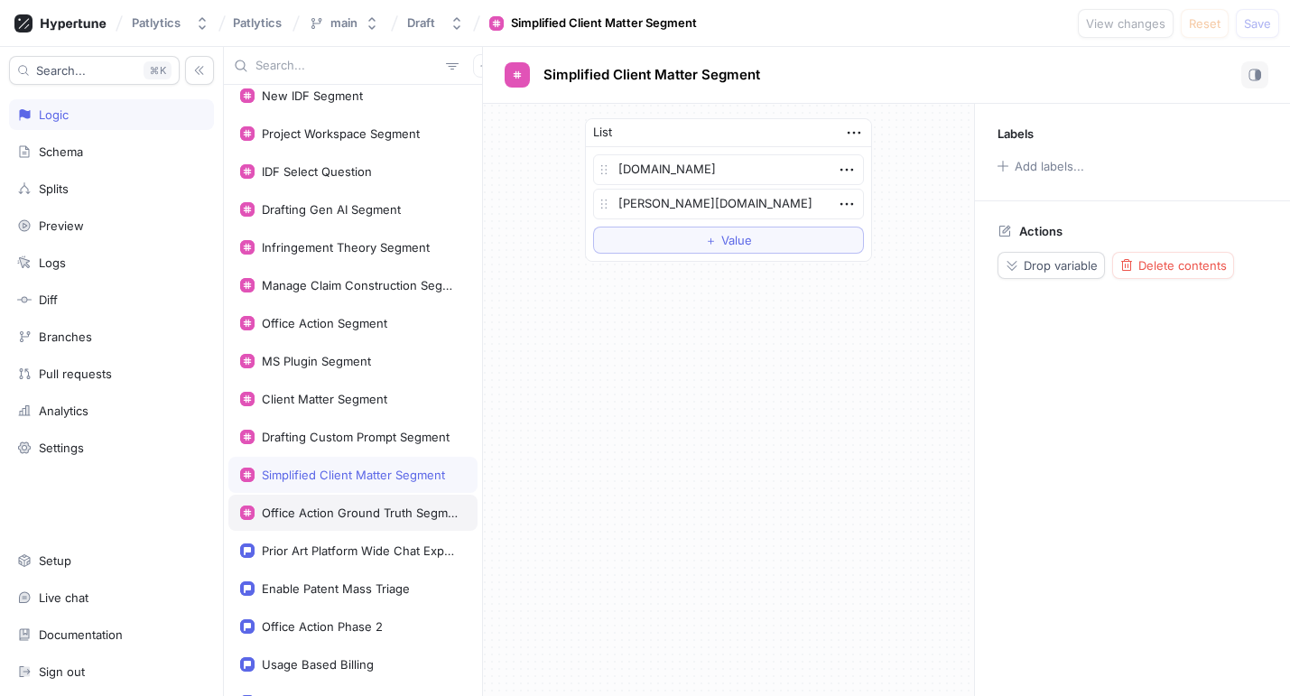
click at [329, 501] on div "Office Action Ground Truth Segment" at bounding box center [352, 513] width 249 height 36
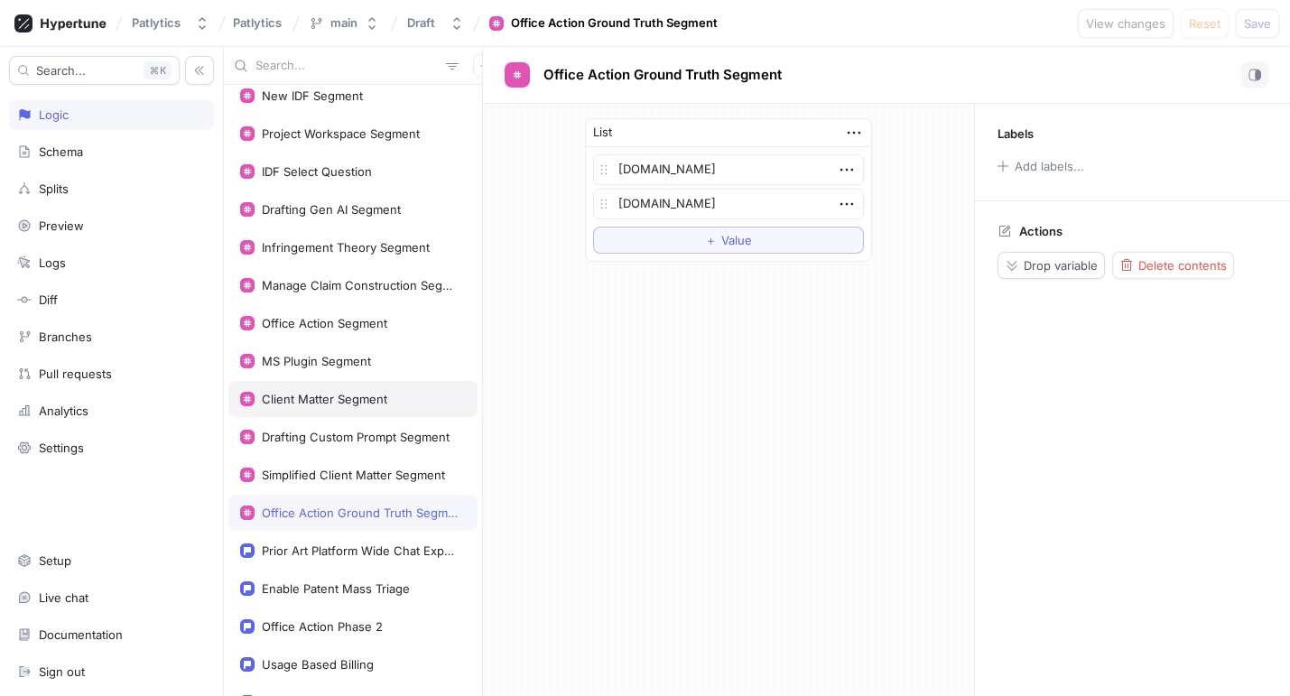
click at [320, 394] on div "Client Matter Segment" at bounding box center [324, 399] width 125 height 14
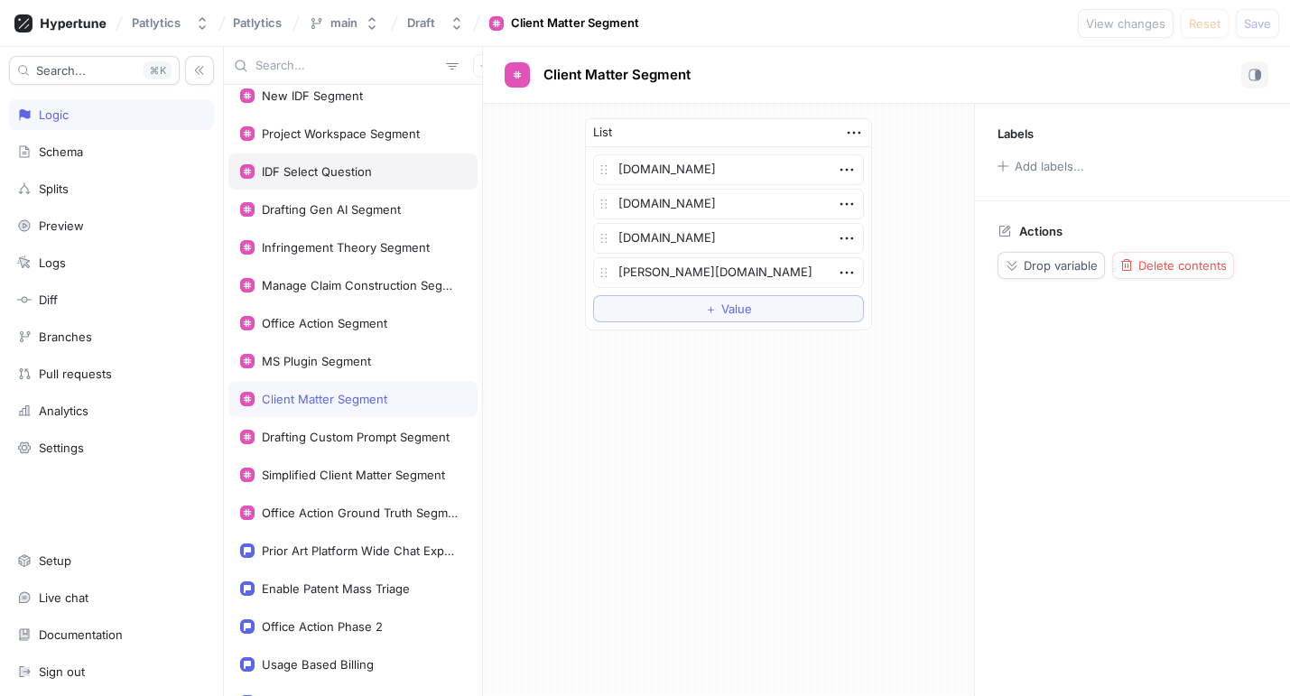
scroll to position [478, 0]
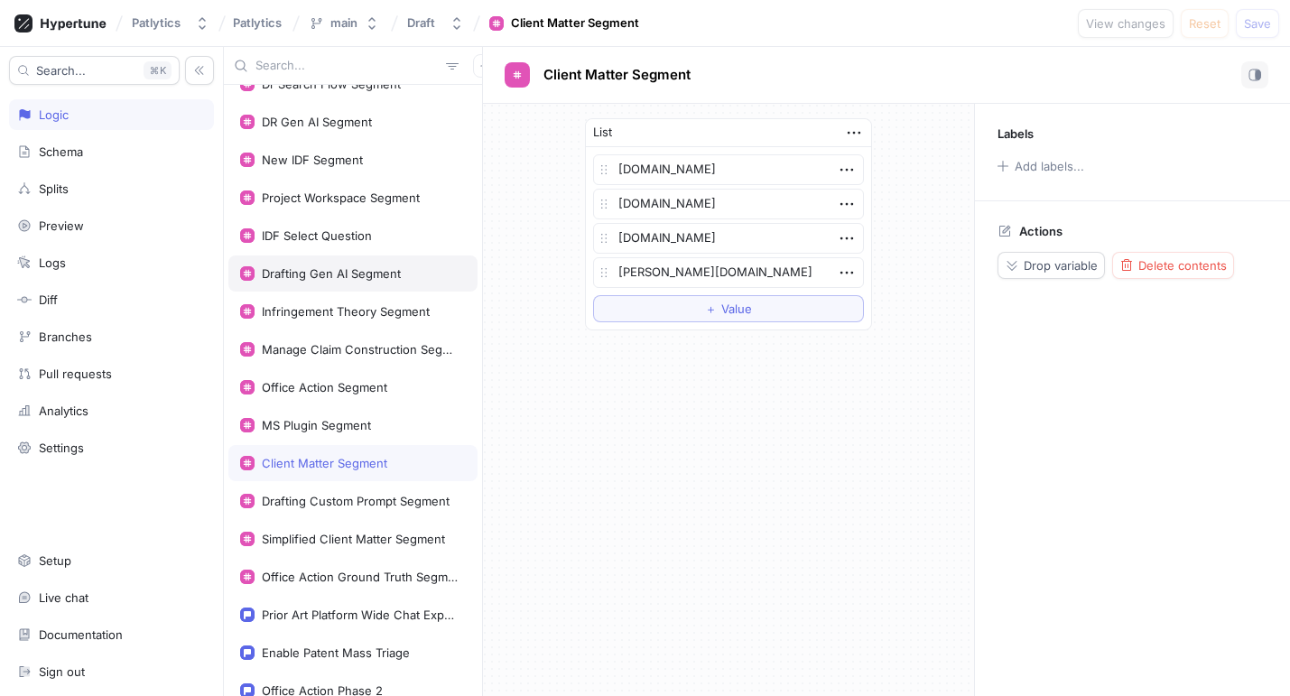
click at [323, 268] on div "Drafting Gen AI Segment" at bounding box center [331, 273] width 139 height 14
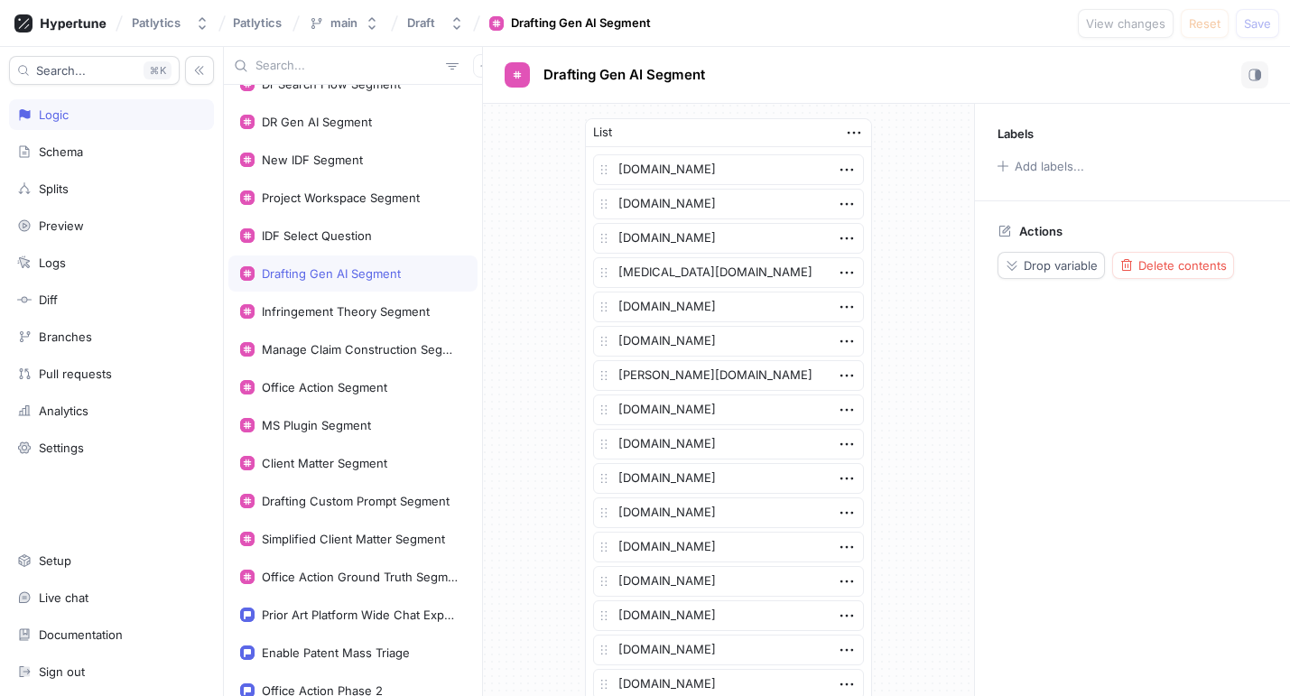
scroll to position [406, 0]
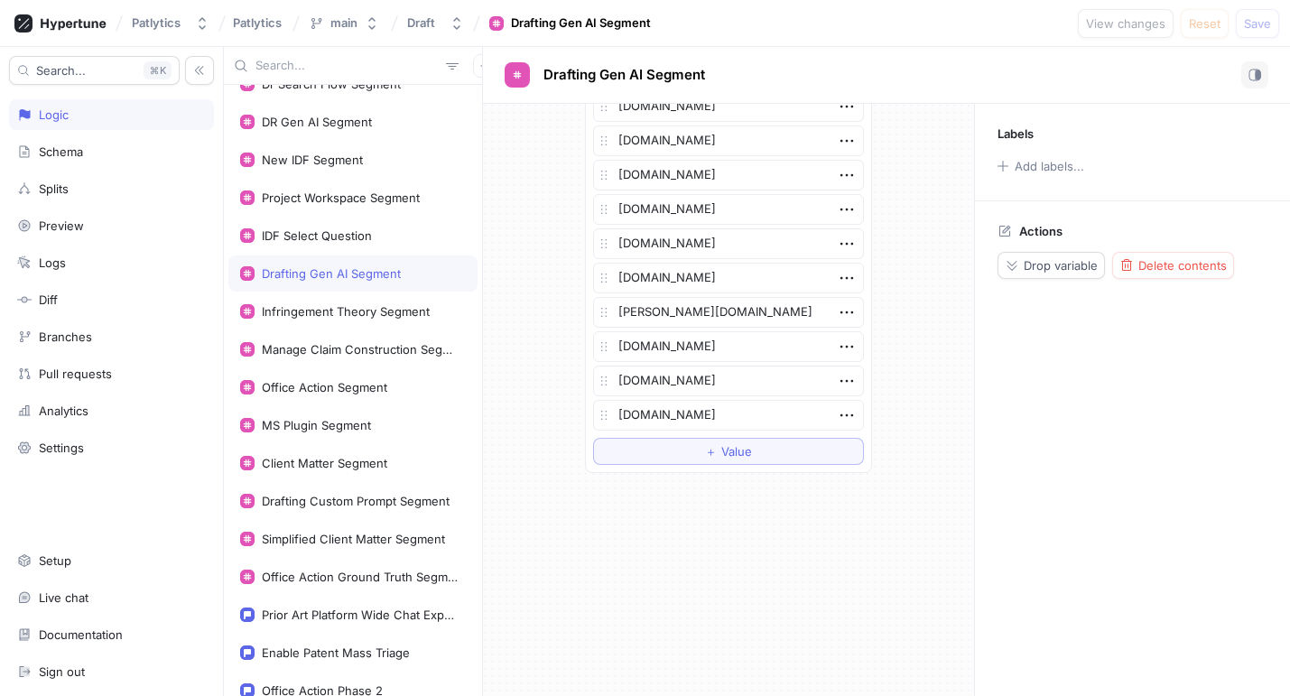
click at [675, 467] on div "[DOMAIN_NAME] [DOMAIN_NAME] [DOMAIN_NAME] [MEDICAL_DATA][DOMAIN_NAME] [DOMAIN_N…" at bounding box center [728, 106] width 285 height 731
click at [675, 461] on button "＋ Value" at bounding box center [728, 451] width 271 height 27
type textarea "x"
type textarea "b"
type textarea "x"
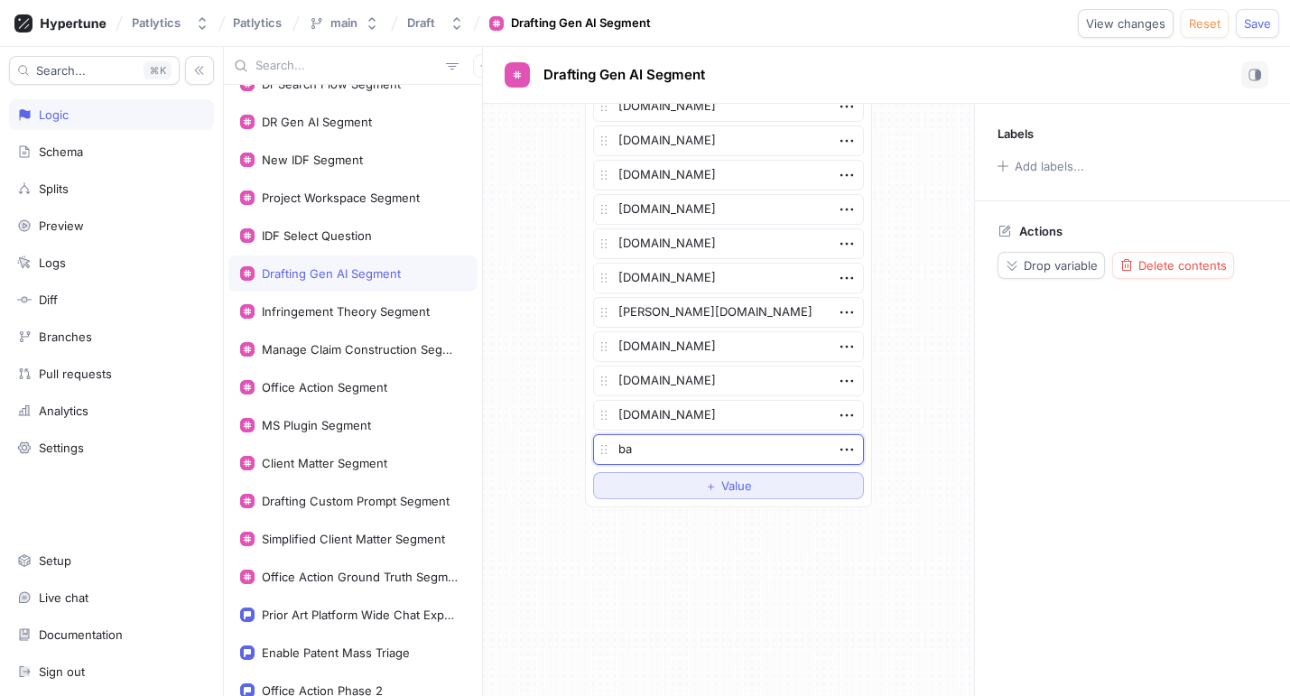
type textarea "bas"
type textarea "x"
type textarea "basf"
type textarea "x"
type textarea "basf."
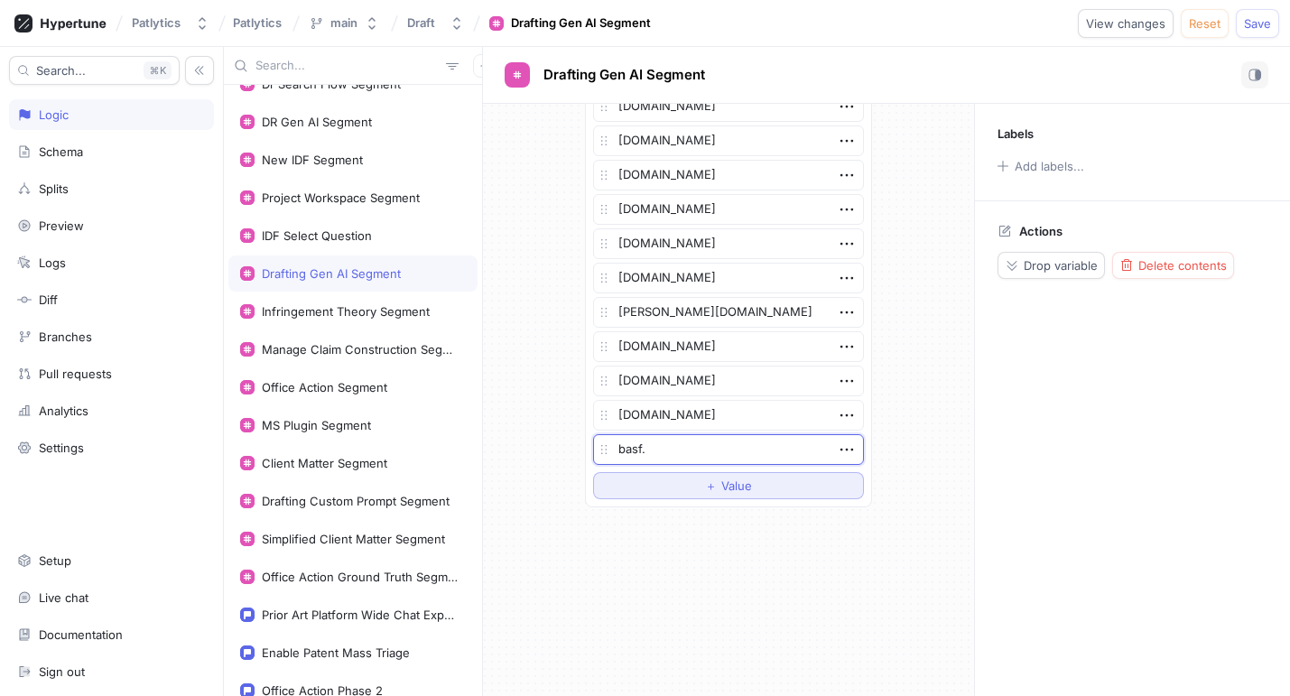
type textarea "x"
type textarea "basf.c"
type textarea "x"
type textarea "[DOMAIN_NAME]"
type textarea "x"
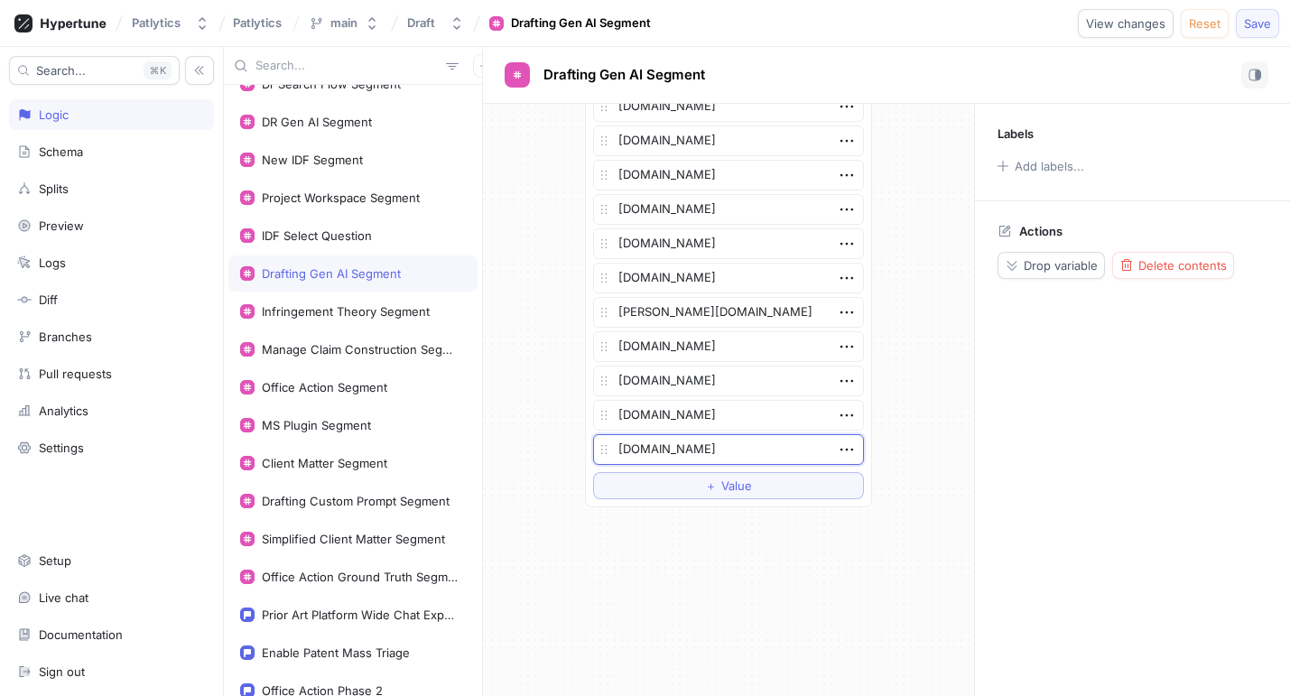
type textarea "[DOMAIN_NAME]"
click at [1258, 26] on span "Save" at bounding box center [1257, 23] width 27 height 11
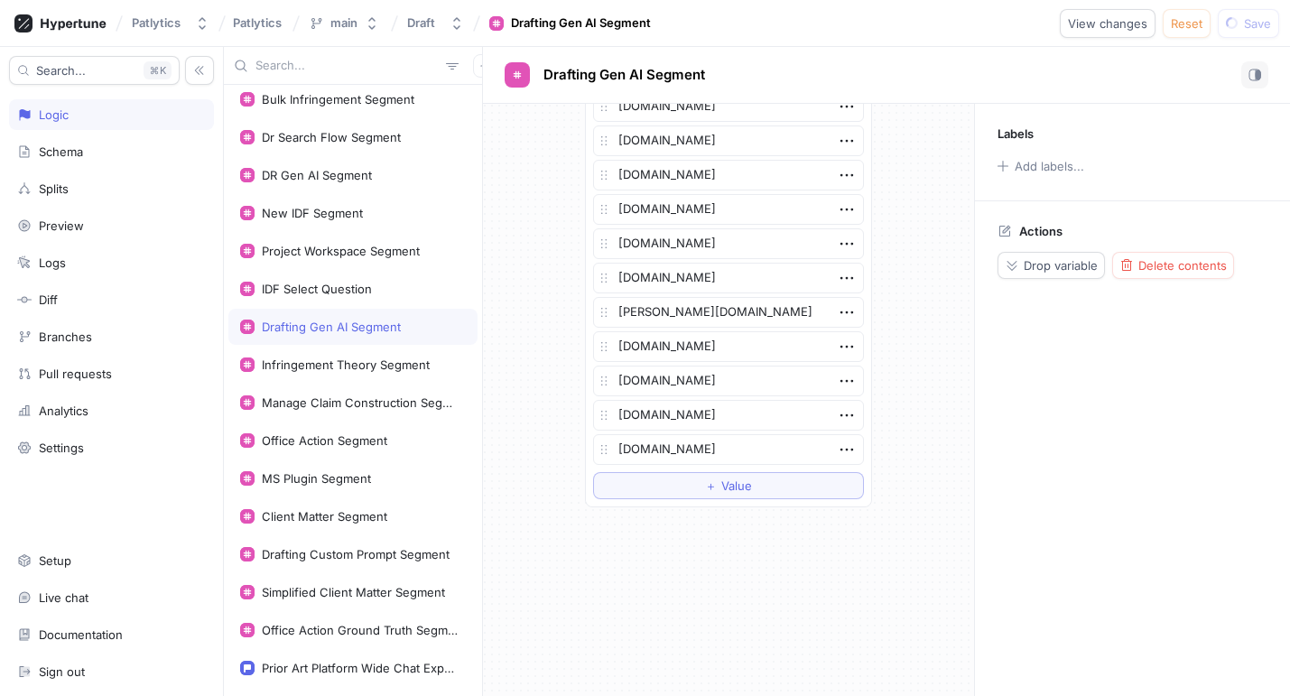
scroll to position [421, 0]
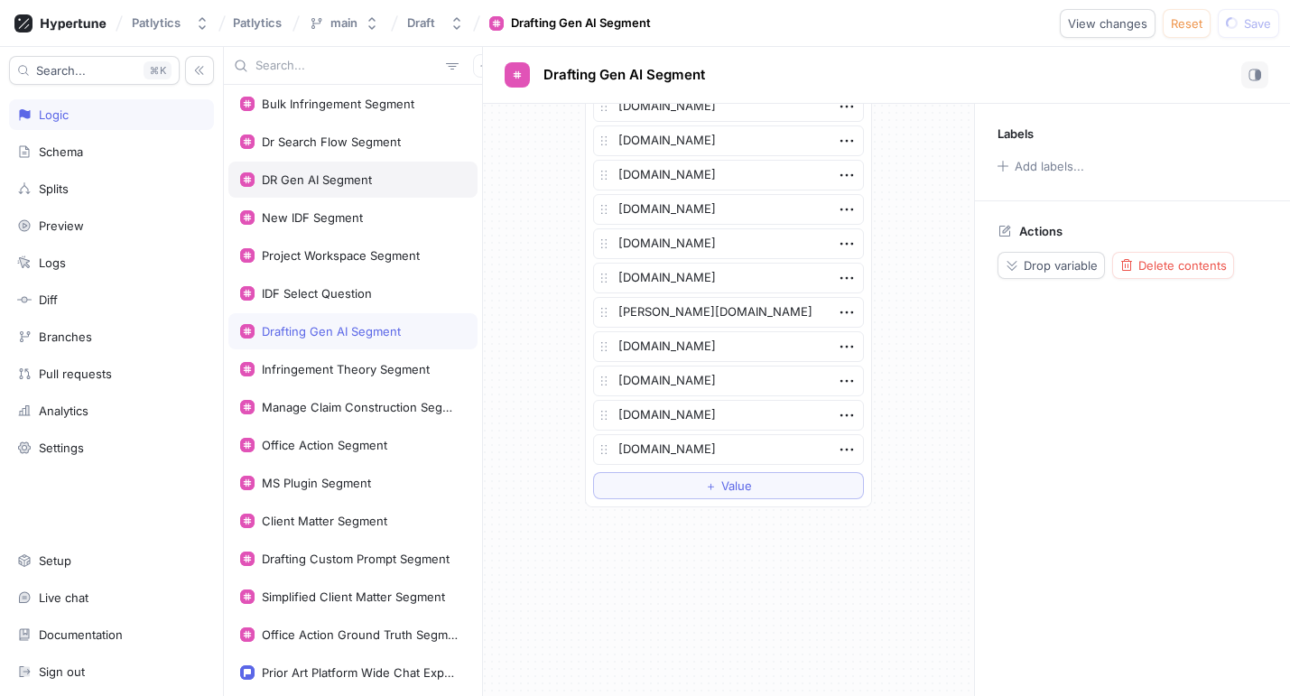
click at [326, 177] on div "DR Gen AI Segment" at bounding box center [317, 179] width 110 height 14
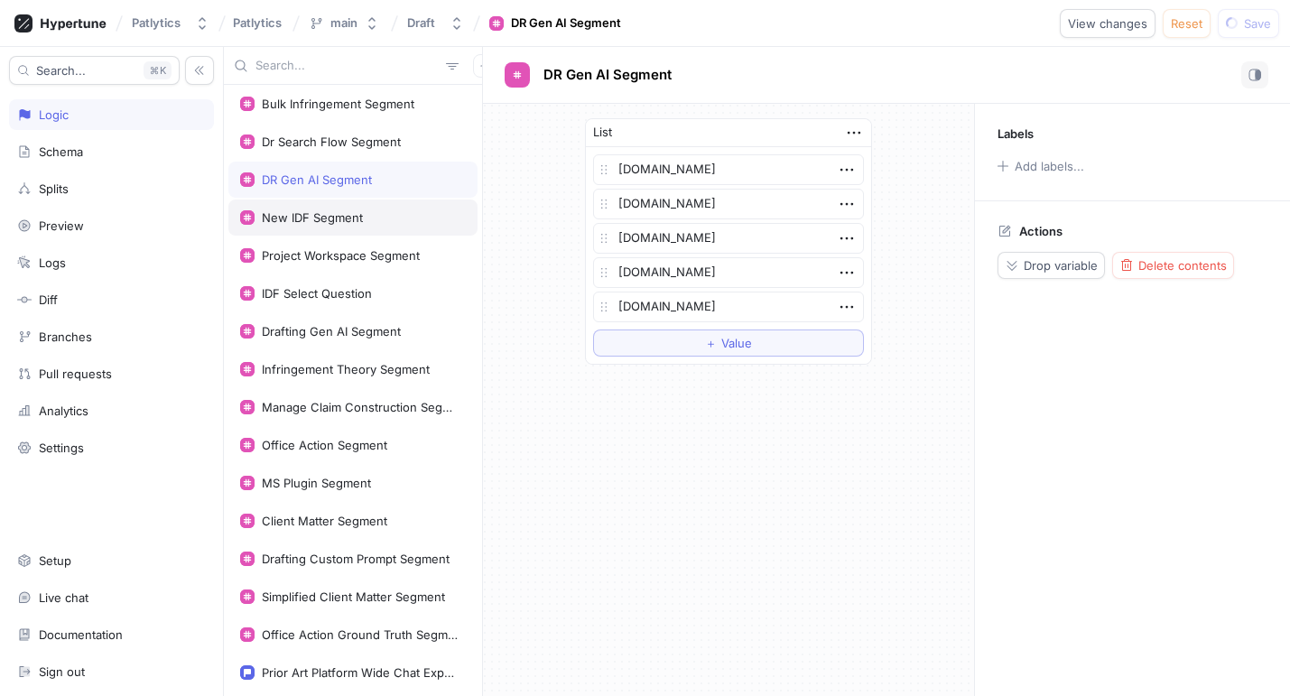
click at [371, 227] on div "New IDF Segment" at bounding box center [352, 218] width 249 height 36
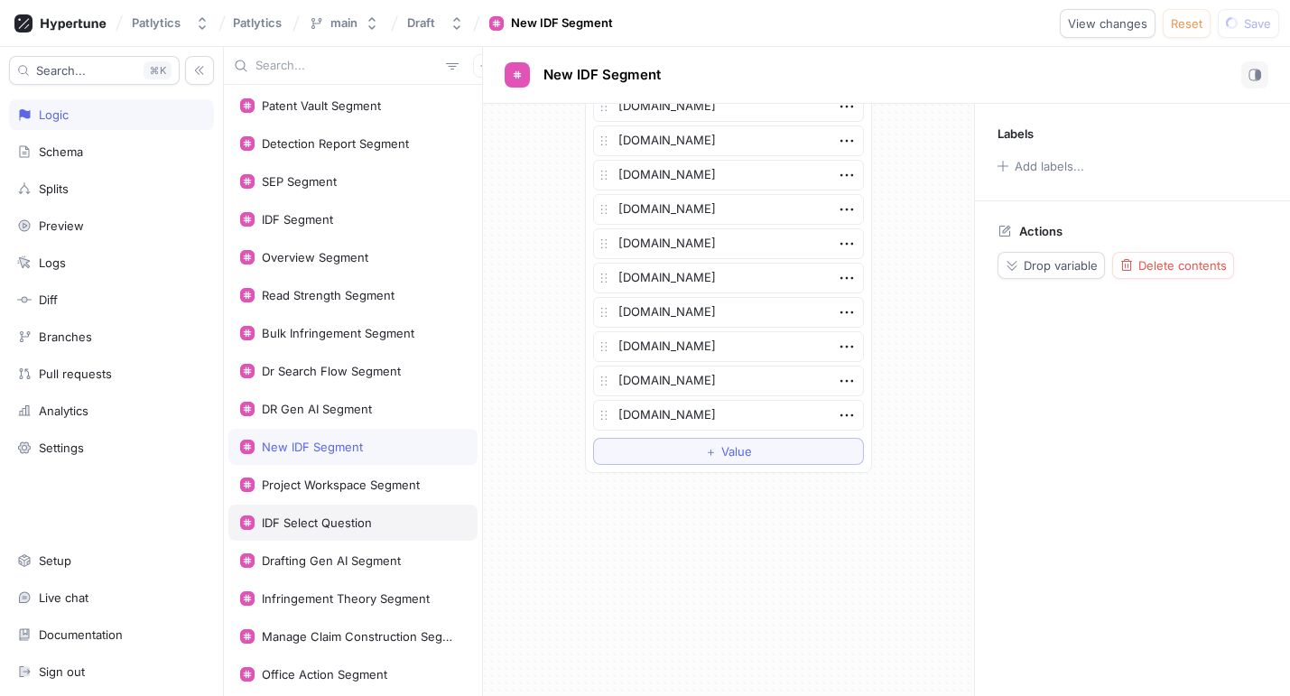
scroll to position [183, 0]
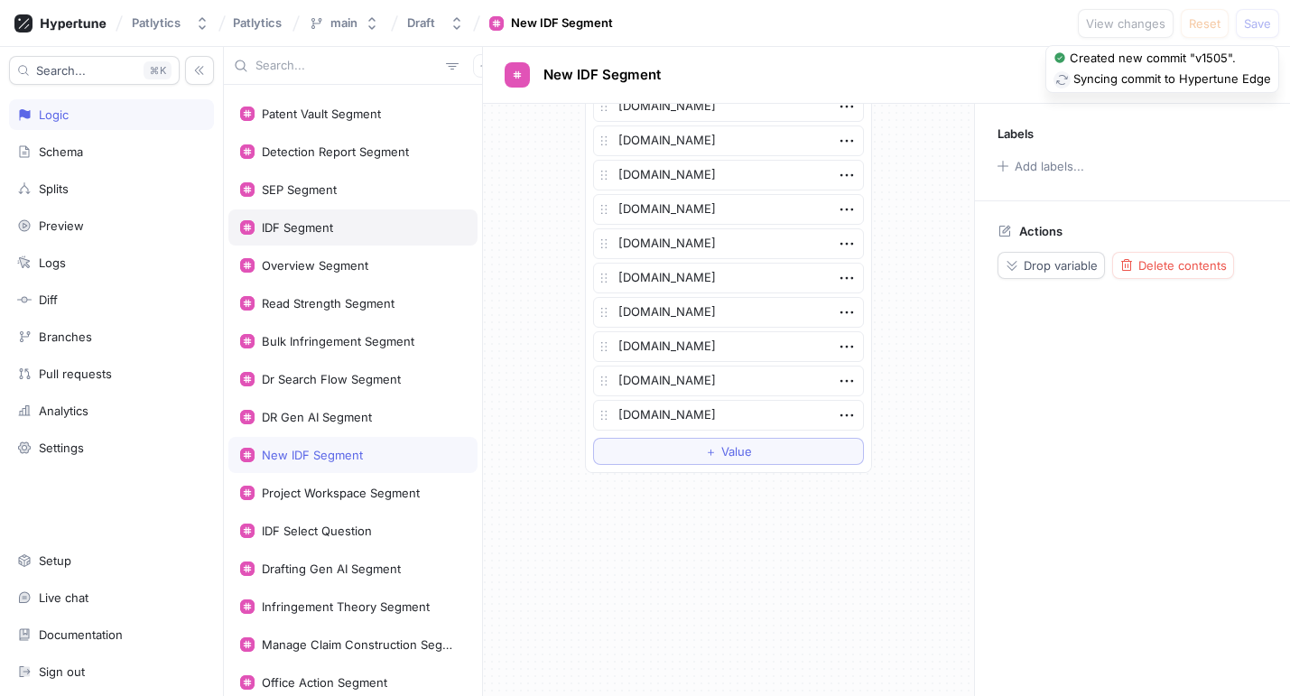
click at [368, 233] on div "IDF Segment" at bounding box center [353, 227] width 226 height 14
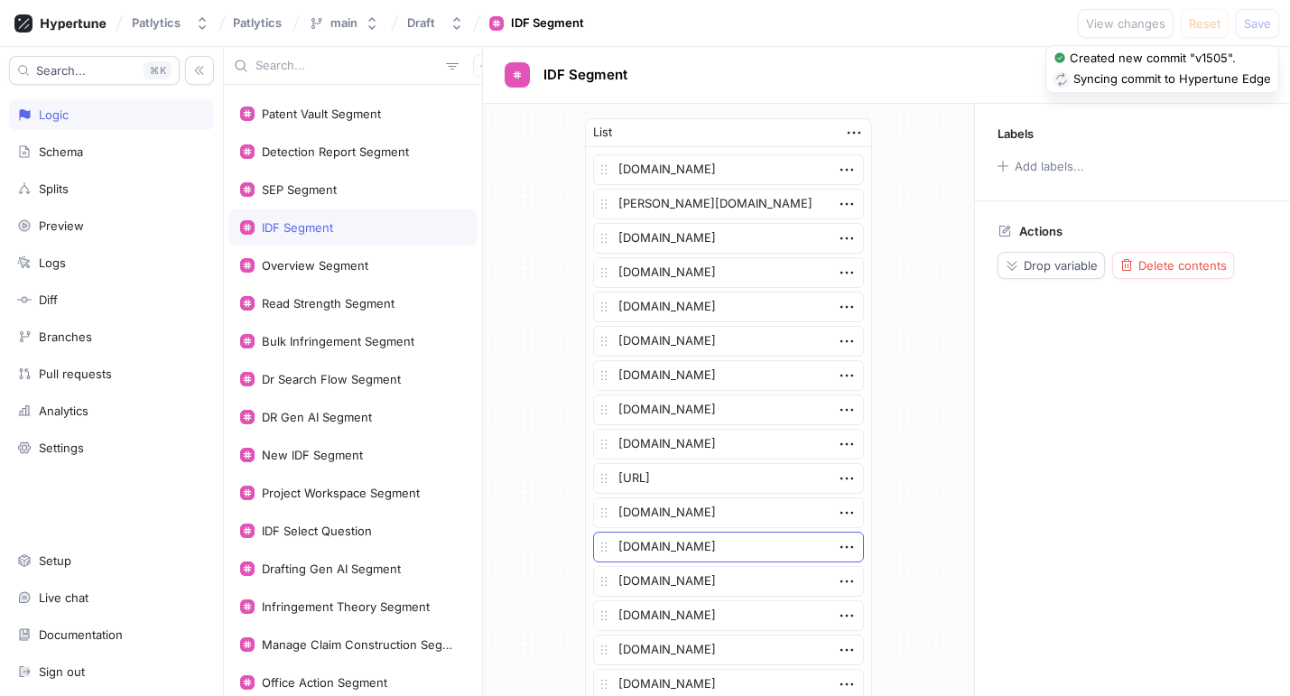
scroll to position [1230, 0]
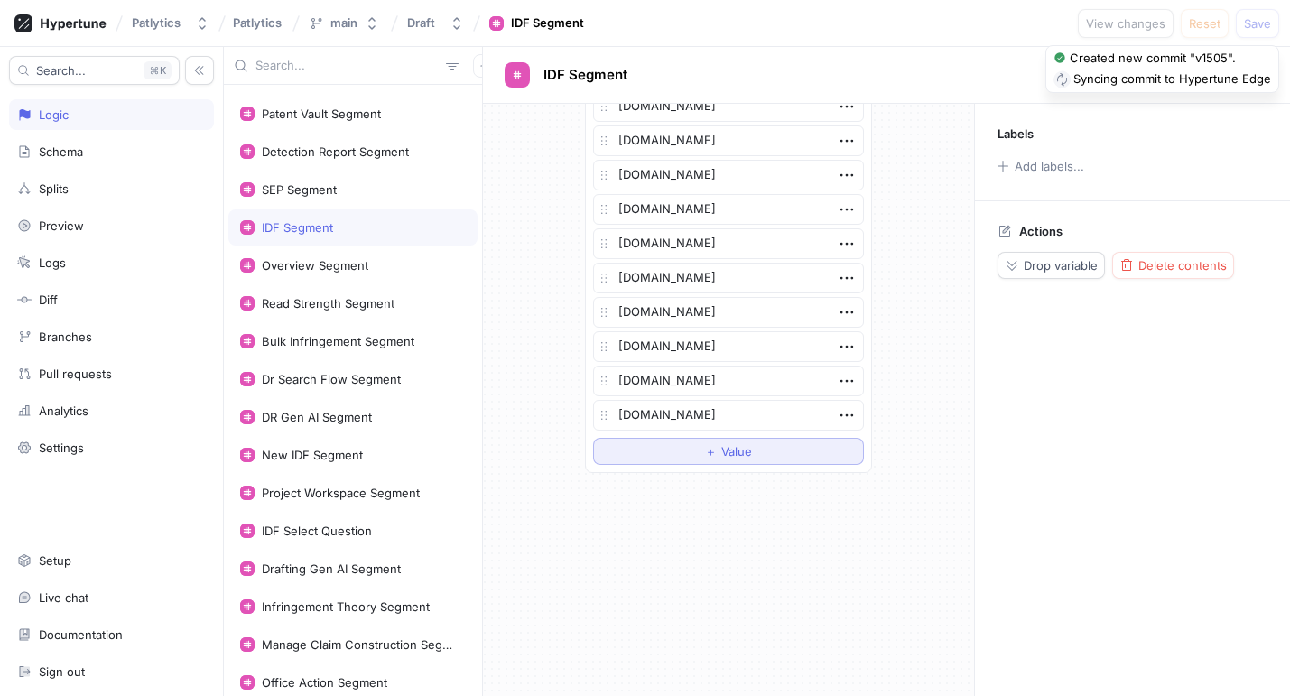
click at [713, 452] on span "＋" at bounding box center [711, 451] width 12 height 11
type textarea "x"
type textarea "b"
type textarea "x"
type textarea "ba"
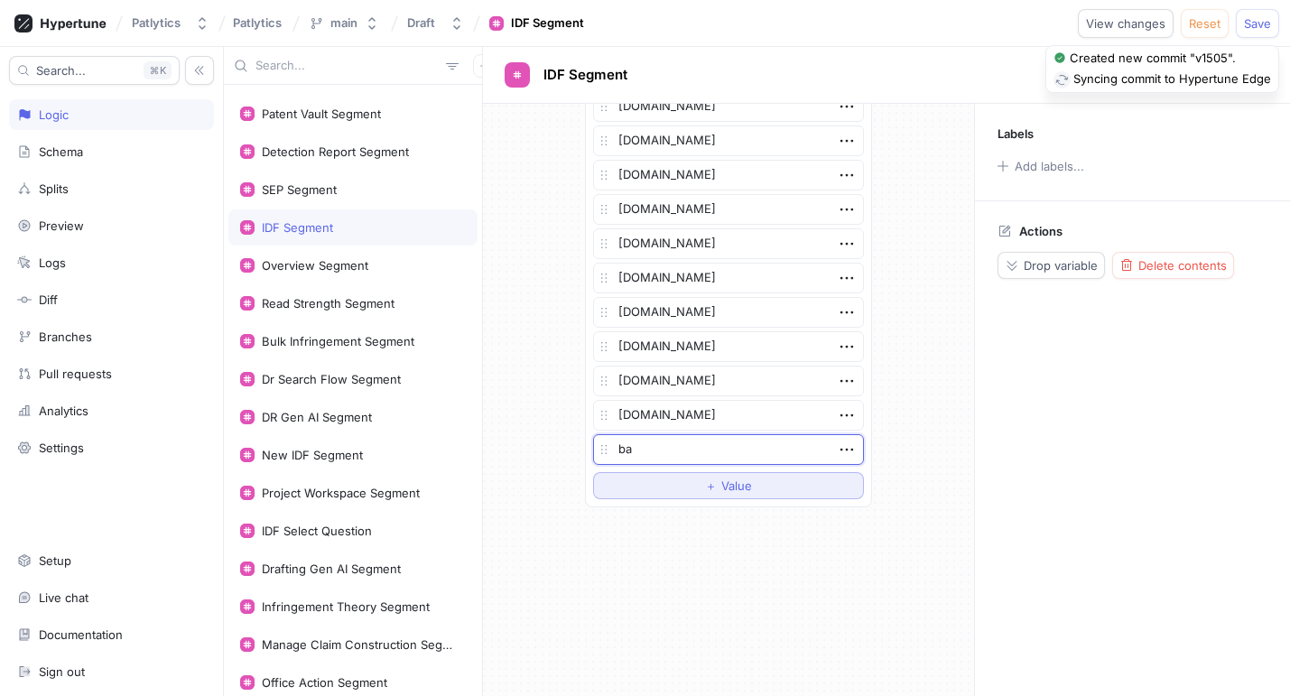
type textarea "x"
type textarea "bas"
type textarea "x"
type textarea "basf"
type textarea "x"
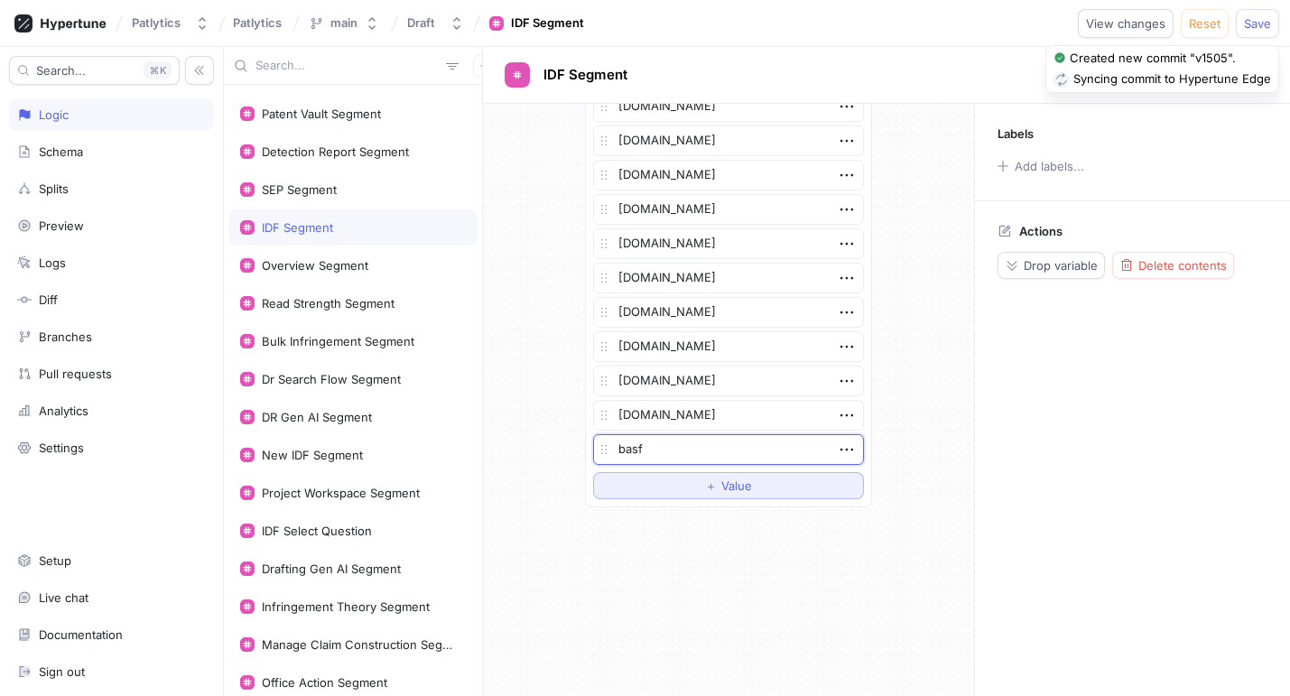
type textarea "basf."
type textarea "x"
type textarea "[DOMAIN_NAME]"
type textarea "x"
type textarea "[DOMAIN_NAME]"
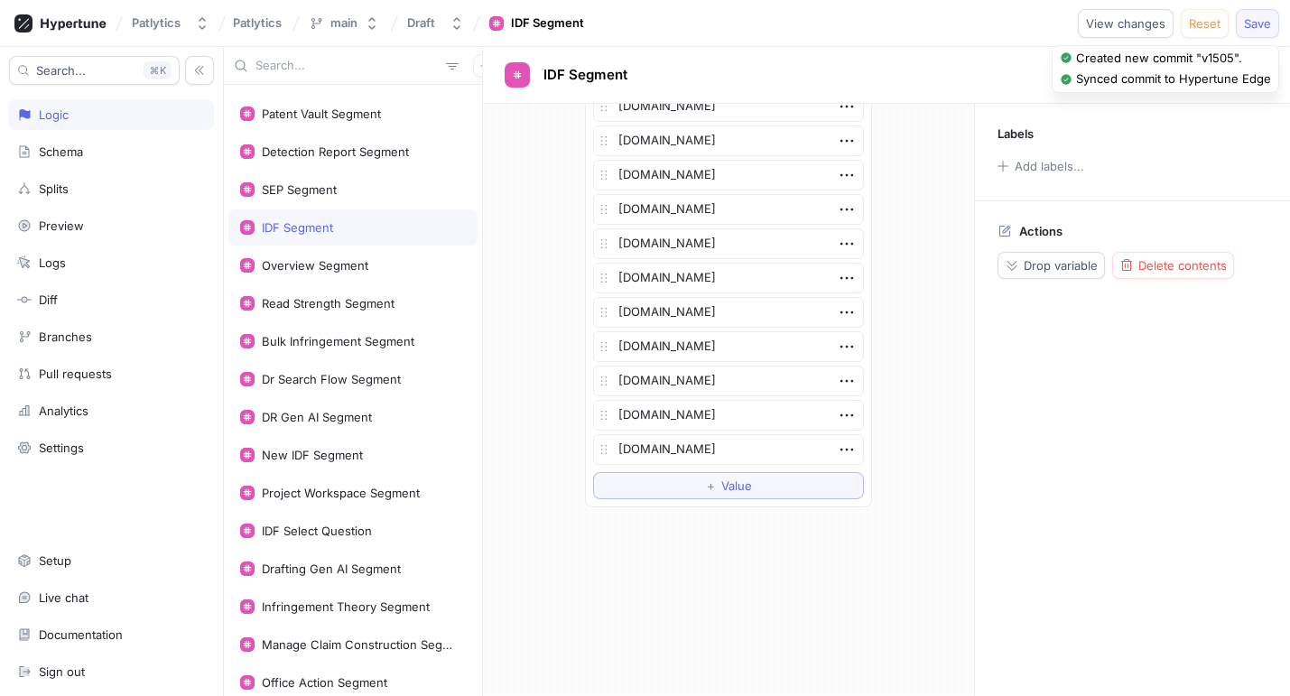
click at [1264, 23] on span "Save" at bounding box center [1257, 23] width 27 height 11
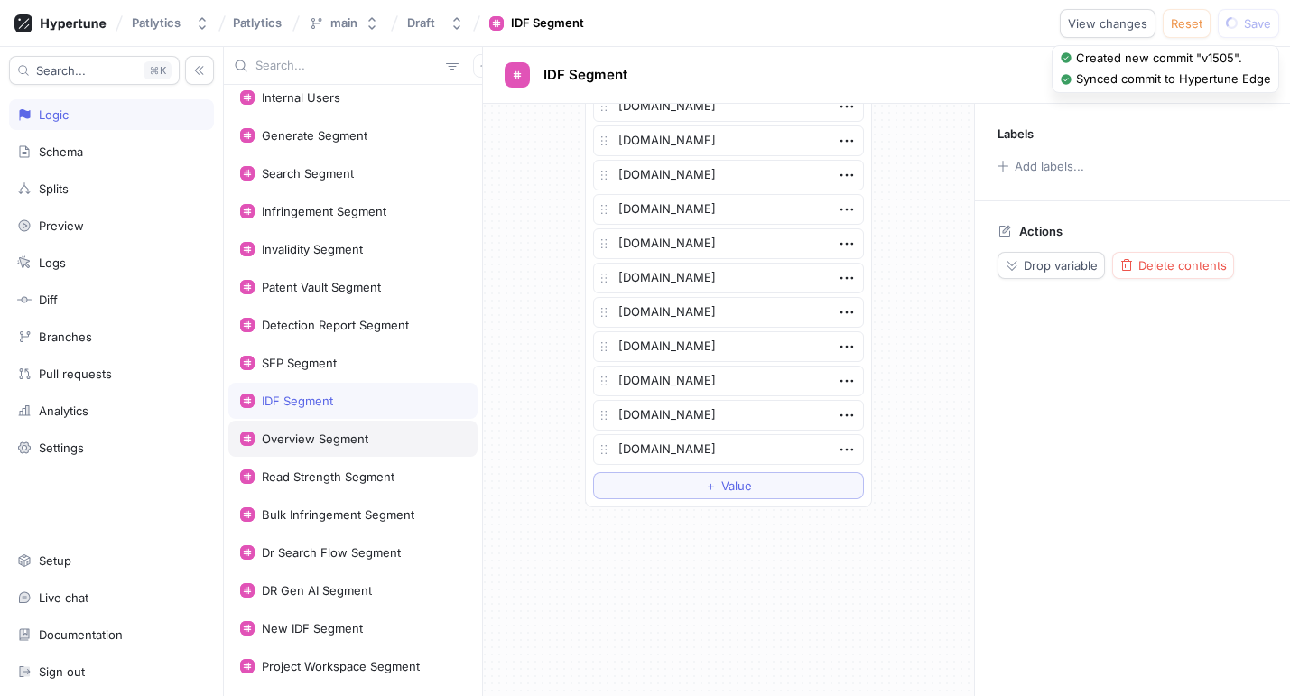
scroll to position [0, 0]
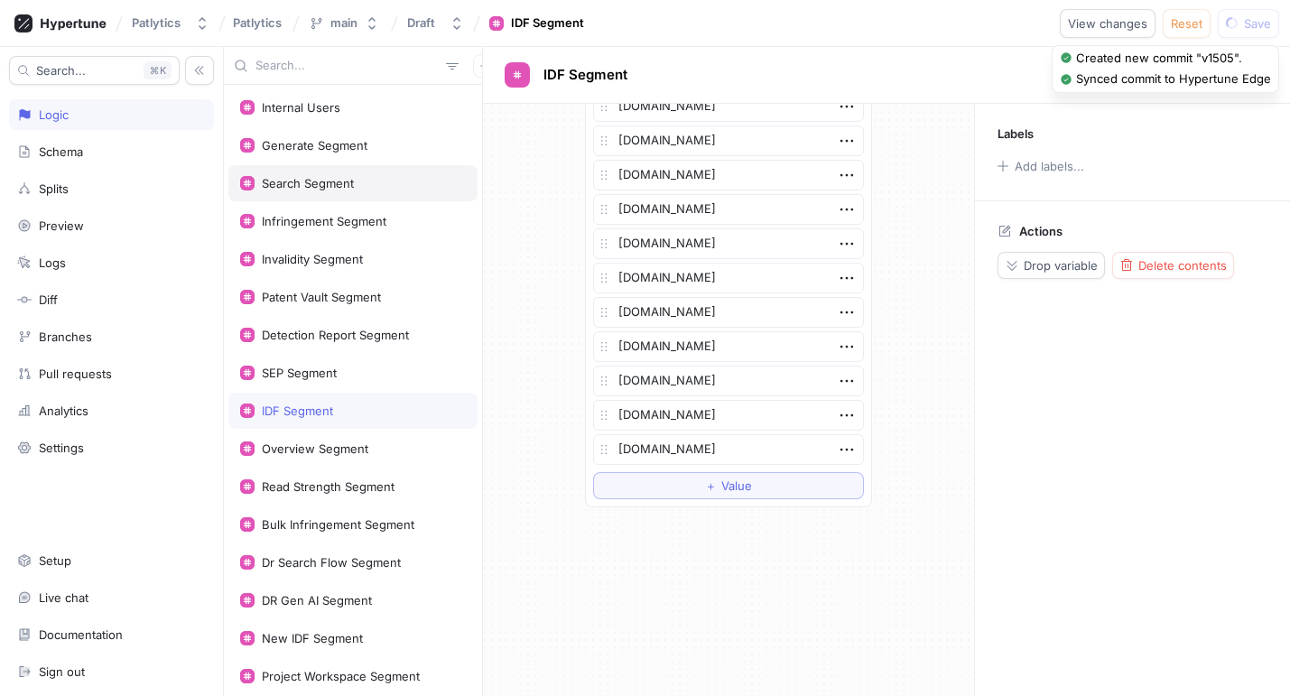
click at [346, 172] on div "Search Segment" at bounding box center [352, 183] width 249 height 36
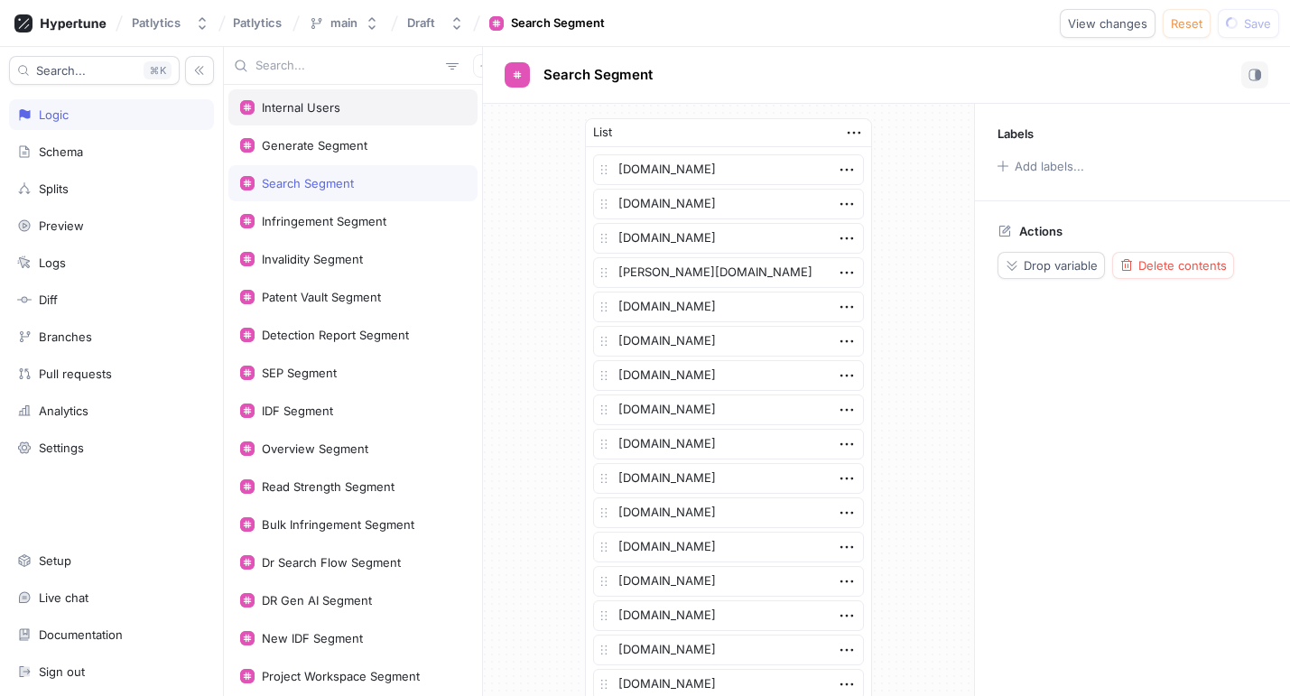
click at [338, 116] on div "Internal Users" at bounding box center [352, 107] width 249 height 36
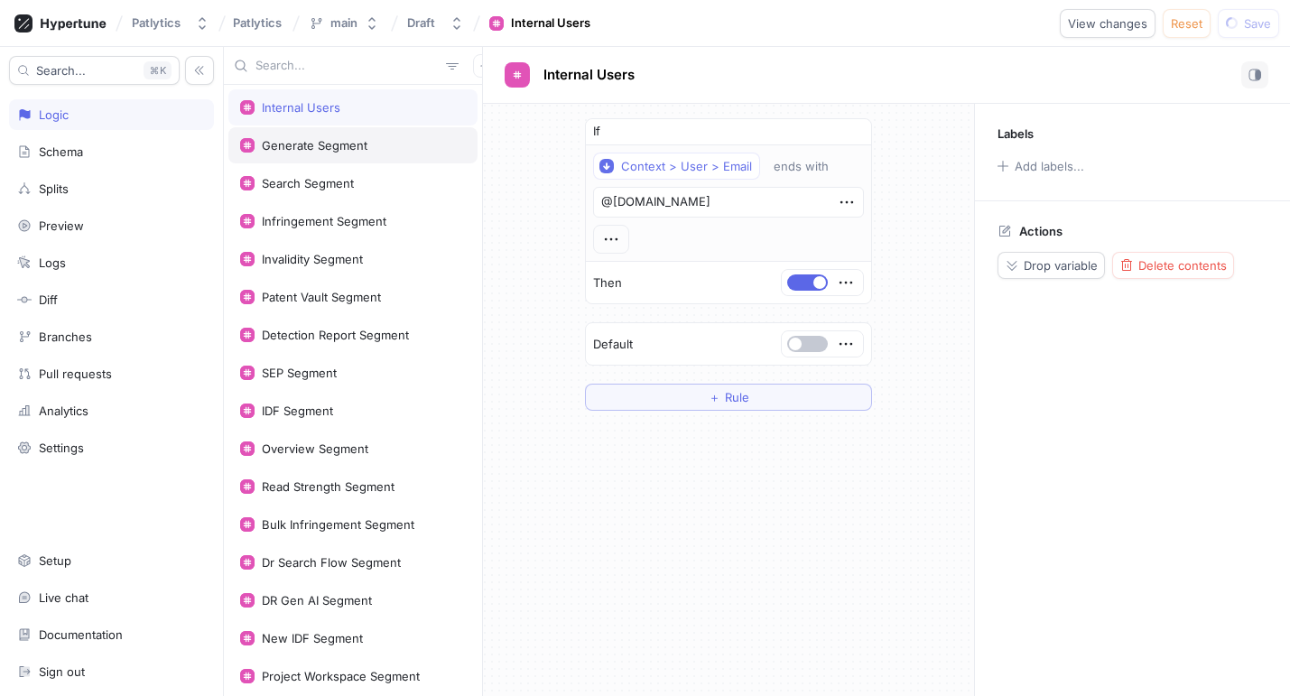
click at [338, 144] on div "Generate Segment" at bounding box center [315, 145] width 106 height 14
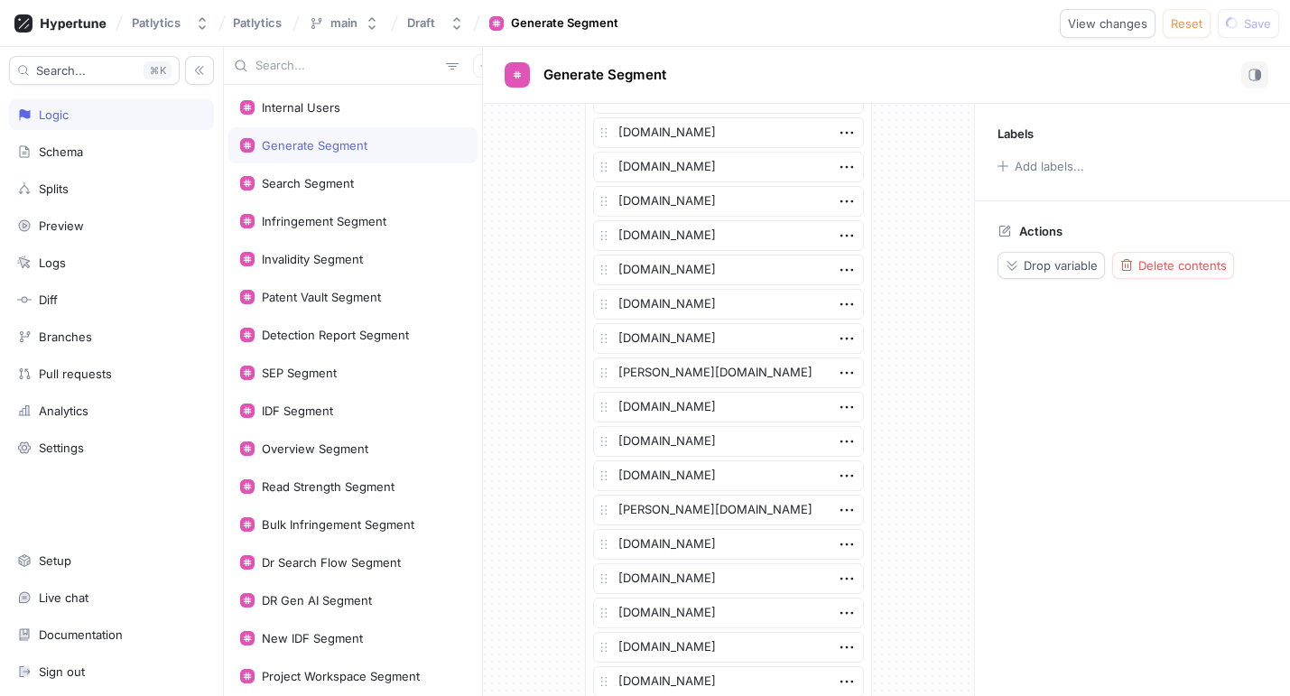
scroll to position [2762, 0]
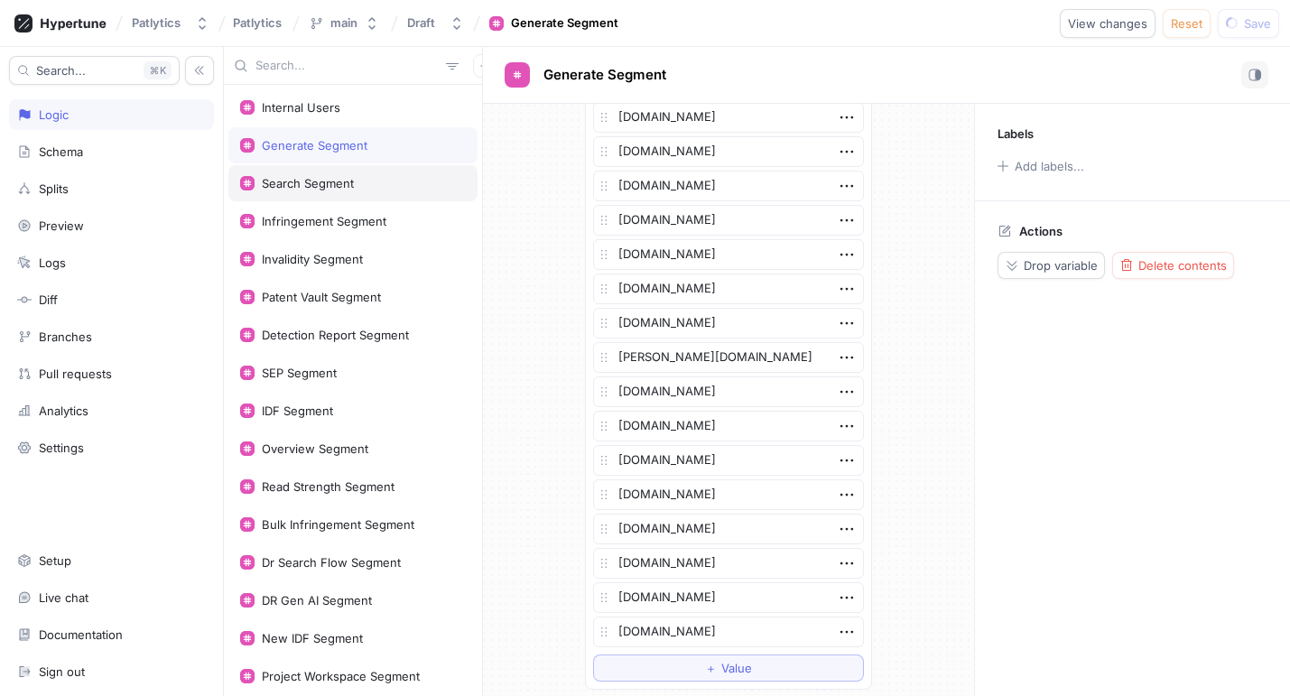
click at [337, 186] on div "Search Segment" at bounding box center [308, 183] width 92 height 14
click at [333, 172] on div "Search Segment" at bounding box center [352, 183] width 249 height 36
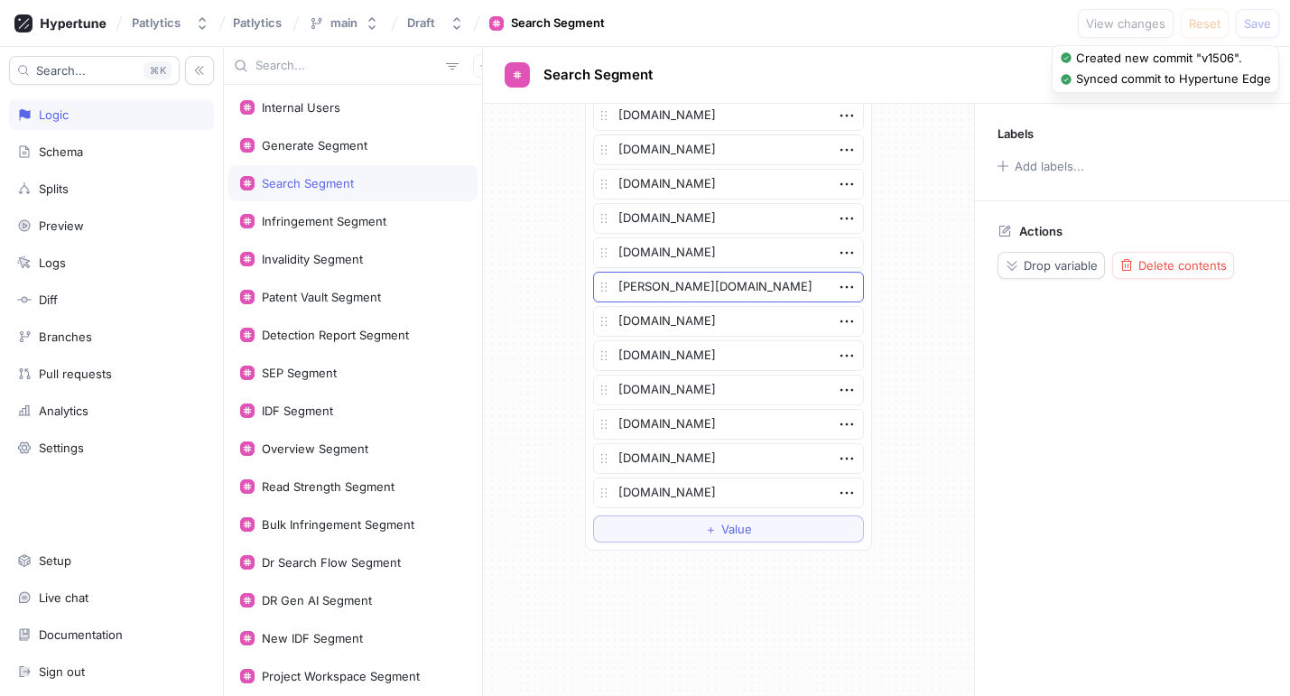
scroll to position [3802, 0]
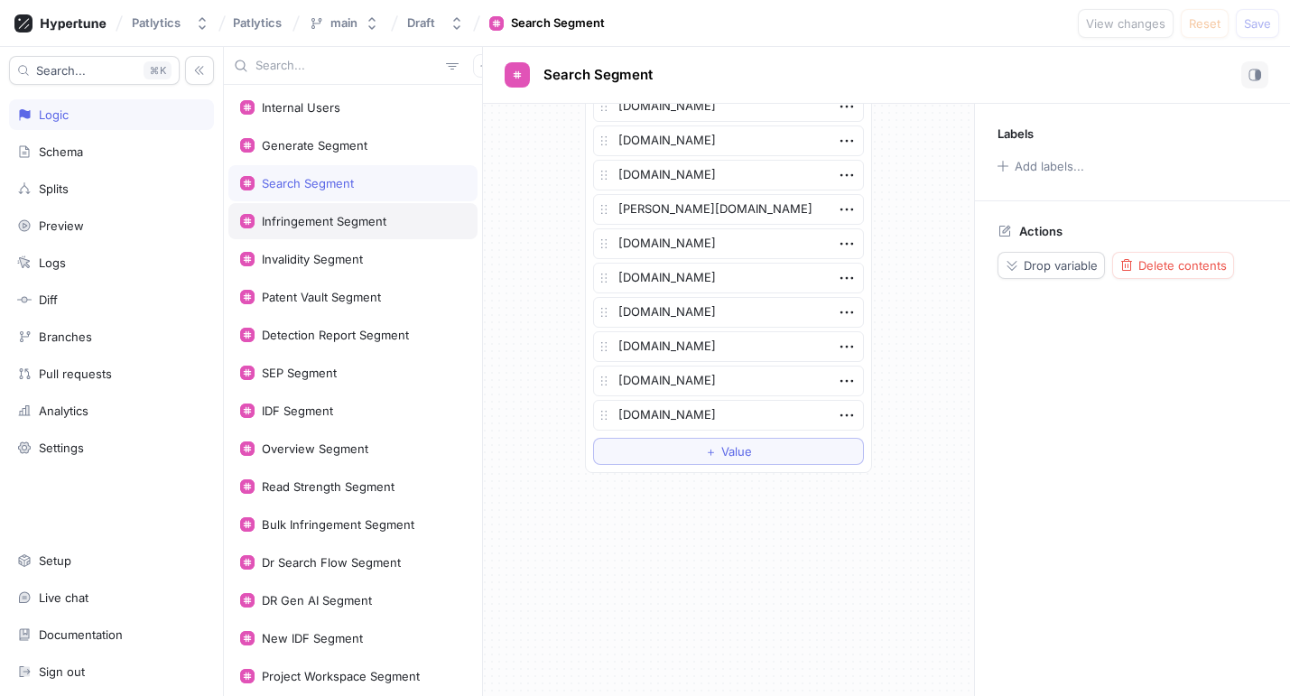
click at [311, 237] on div "Infringement Segment" at bounding box center [352, 221] width 249 height 36
click at [305, 257] on div "Invalidity Segment" at bounding box center [312, 259] width 101 height 14
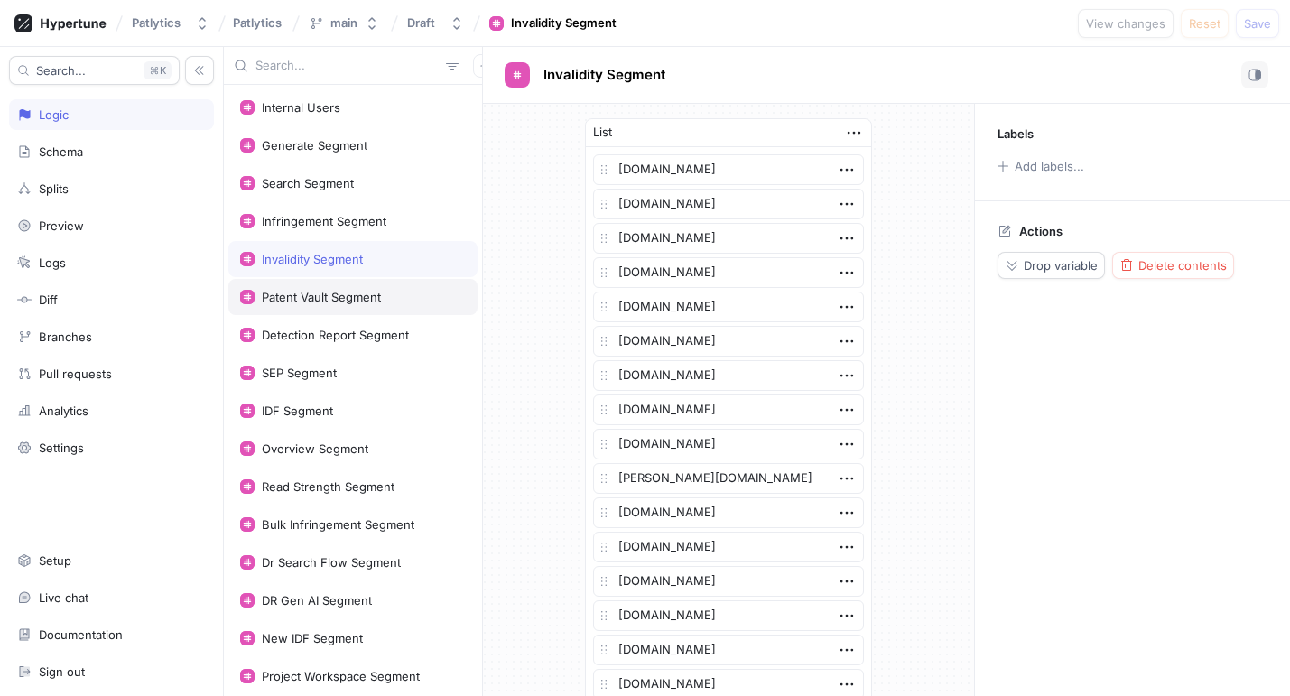
click at [302, 297] on div "Patent Vault Segment" at bounding box center [321, 297] width 119 height 14
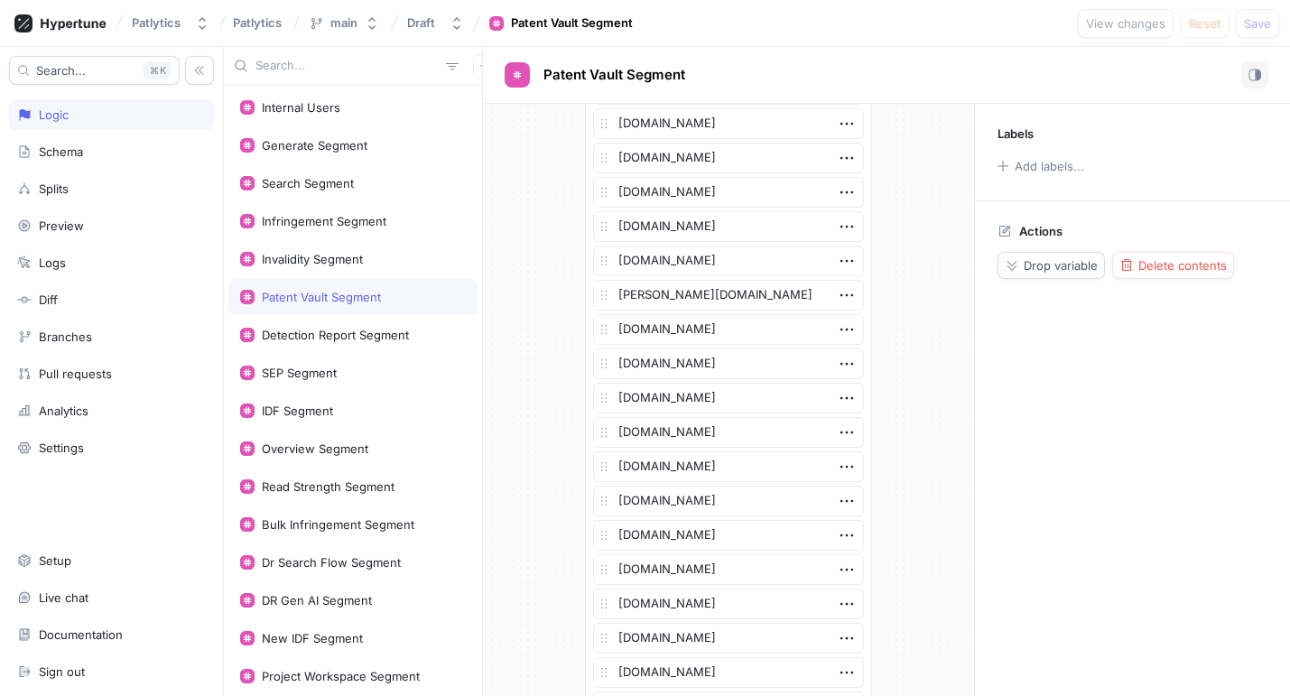
scroll to position [3871, 0]
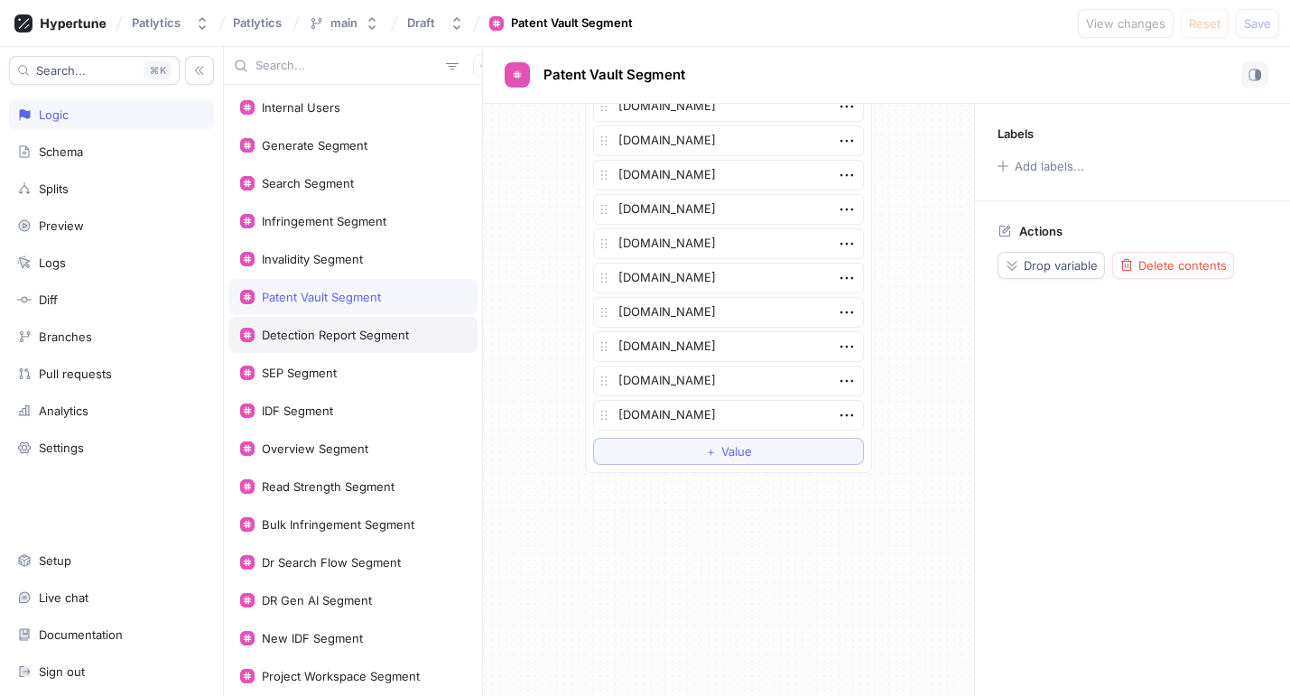
click at [378, 336] on div "Detection Report Segment" at bounding box center [335, 335] width 147 height 14
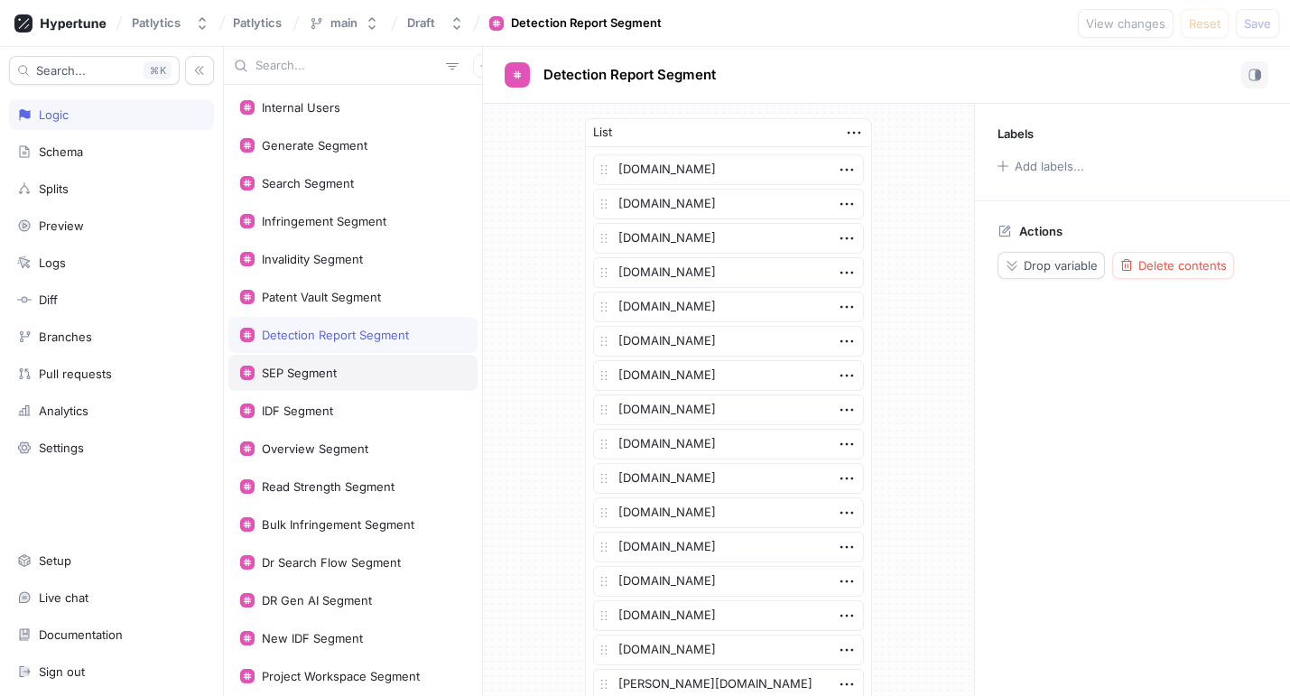
click at [356, 374] on div "SEP Segment" at bounding box center [353, 373] width 226 height 14
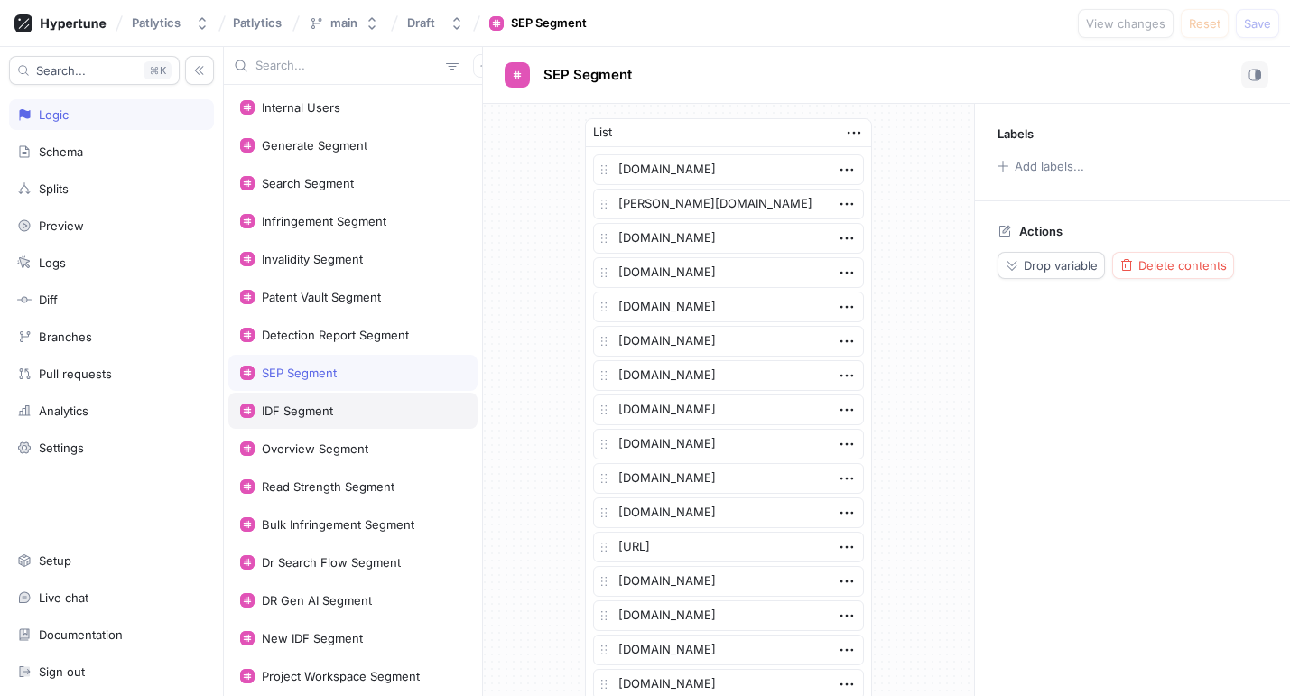
click at [355, 409] on div "IDF Segment" at bounding box center [353, 411] width 226 height 14
click at [357, 363] on div "SEP Segment" at bounding box center [352, 373] width 249 height 36
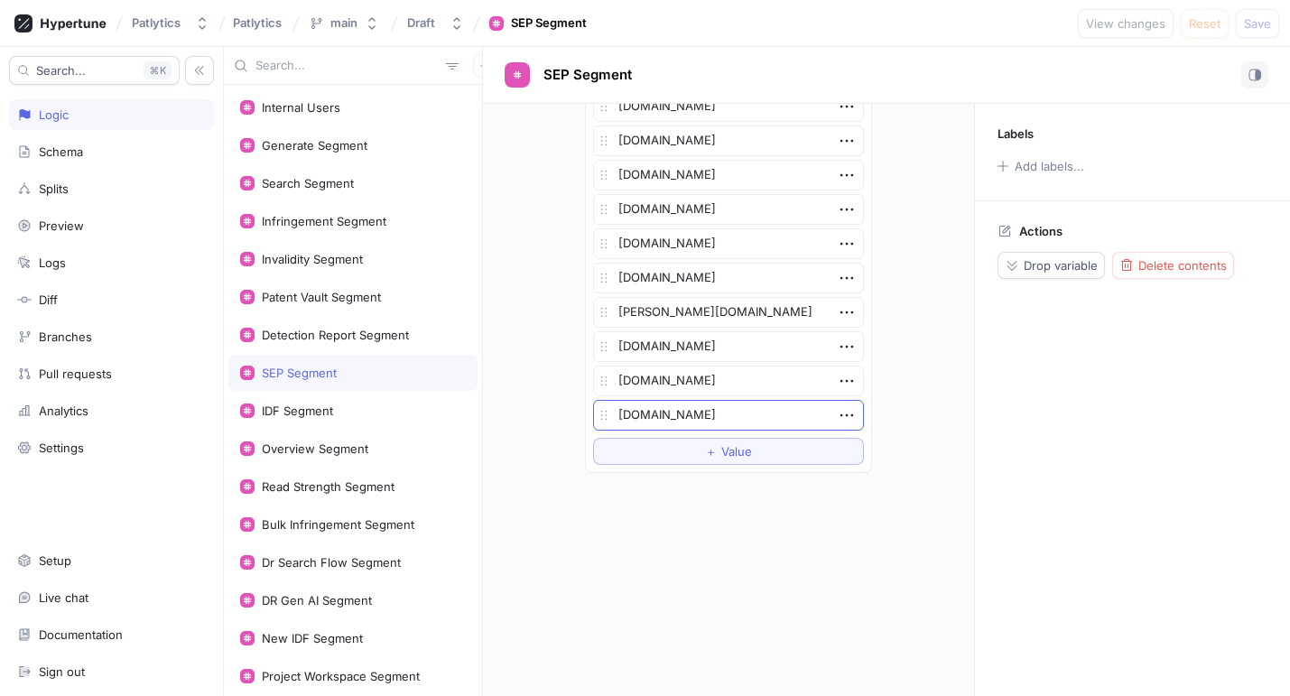
scroll to position [801, 0]
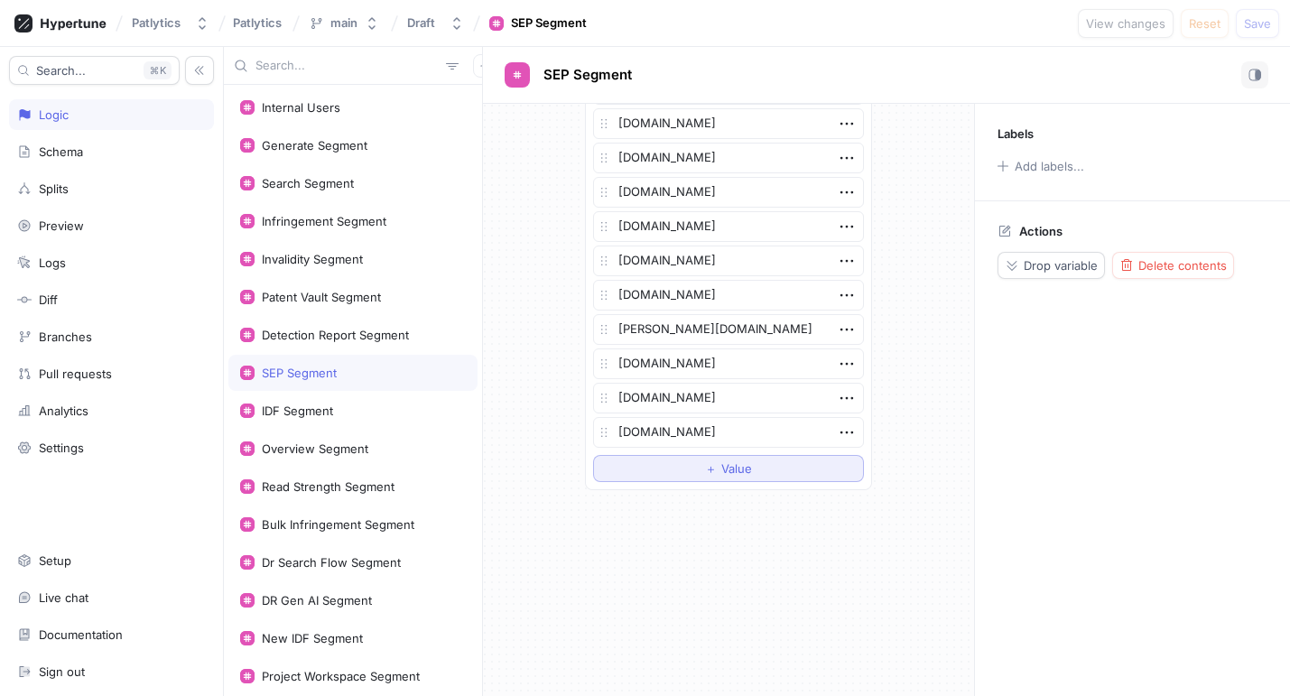
click at [795, 462] on button "＋ Value" at bounding box center [728, 468] width 271 height 27
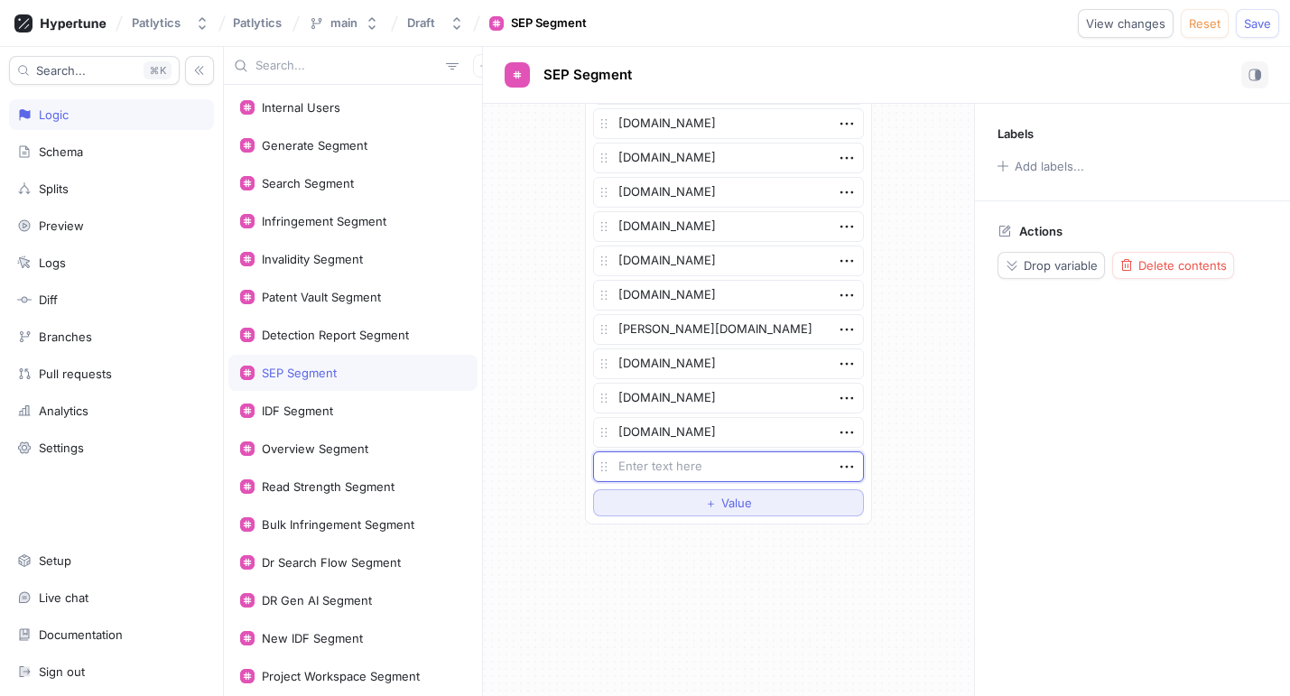
type textarea "x"
type textarea "b"
type textarea "x"
type textarea "ba"
type textarea "x"
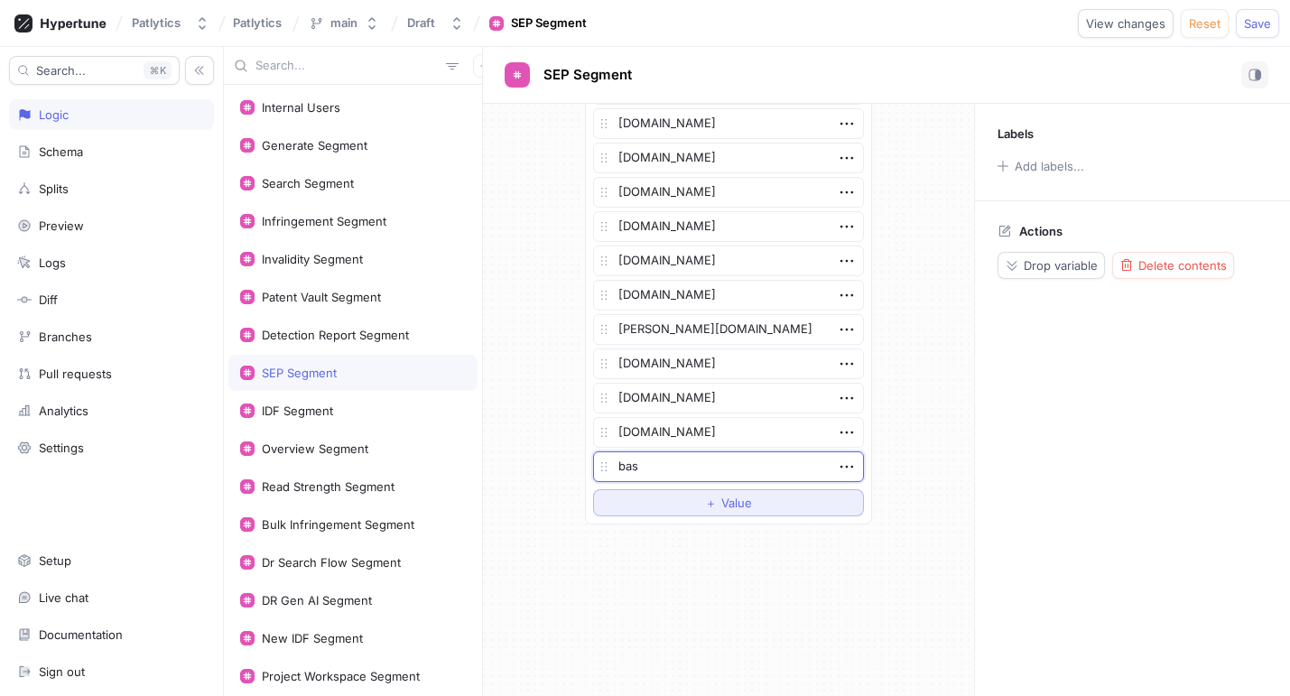
type textarea "basf"
type textarea "x"
type textarea "basf."
type textarea "x"
type textarea "[DOMAIN_NAME]"
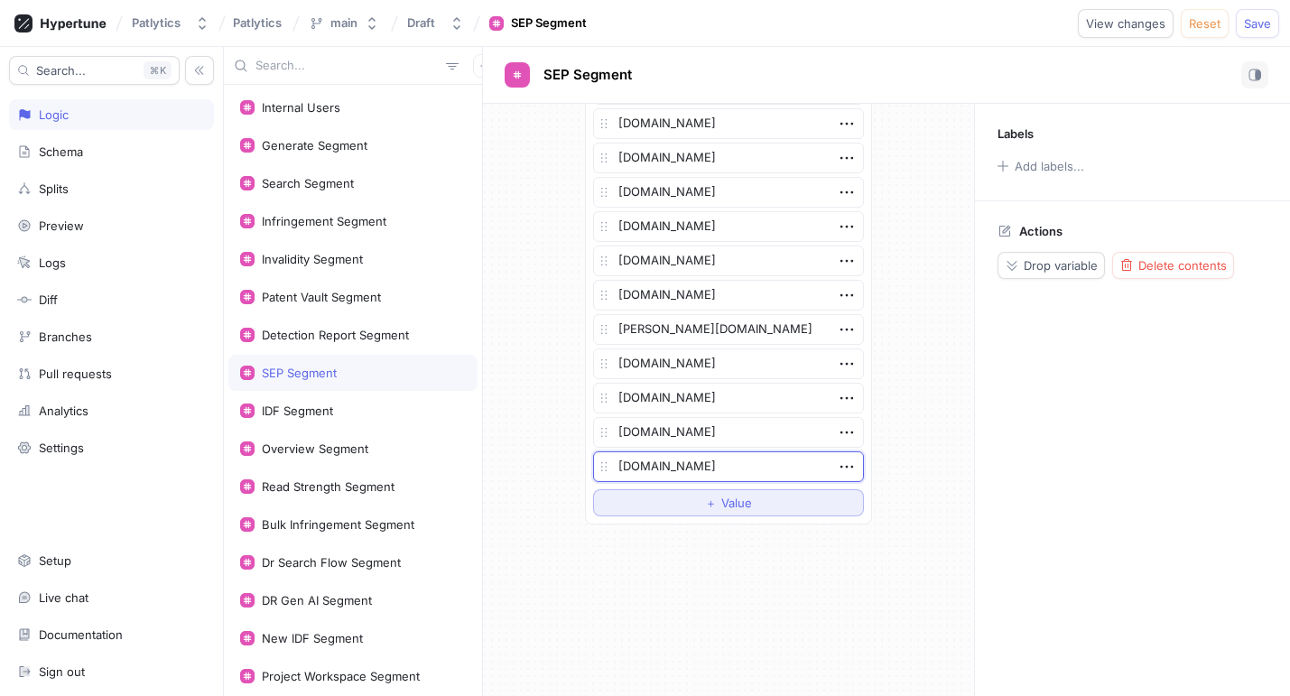
type textarea "x"
type textarea "[DOMAIN_NAME]"
click at [1249, 29] on span "Save" at bounding box center [1257, 23] width 27 height 11
type textarea "x"
